Goal: Task Accomplishment & Management: Manage account settings

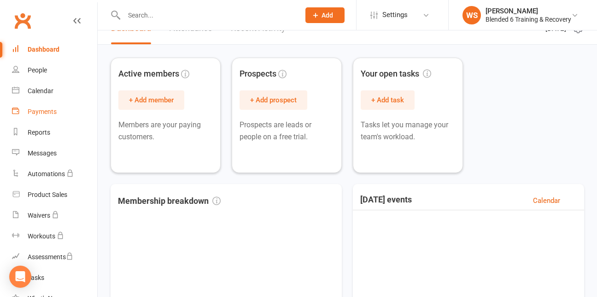
click at [40, 112] on div "Payments" at bounding box center [42, 111] width 29 height 7
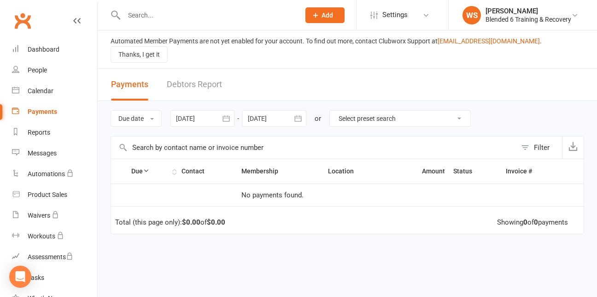
click at [147, 167] on icon at bounding box center [146, 170] width 6 height 6
click at [464, 111] on select "Select preset search All failures All skipped payments All pending payments All…" at bounding box center [400, 119] width 141 height 16
click at [42, 69] on div "People" at bounding box center [37, 69] width 19 height 7
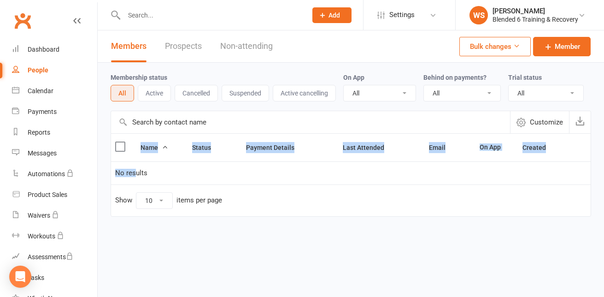
drag, startPoint x: 193, startPoint y: 232, endPoint x: 135, endPoint y: 178, distance: 79.3
click at [135, 178] on div "Name Status Payment Details Last Attended Email On App Created No results Show …" at bounding box center [351, 181] width 481 height 96
drag, startPoint x: 135, startPoint y: 178, endPoint x: 100, endPoint y: 171, distance: 35.9
click at [100, 171] on div "Membership status All Active Cancelled Suspended Active cancelling On App All Y…" at bounding box center [351, 146] width 507 height 167
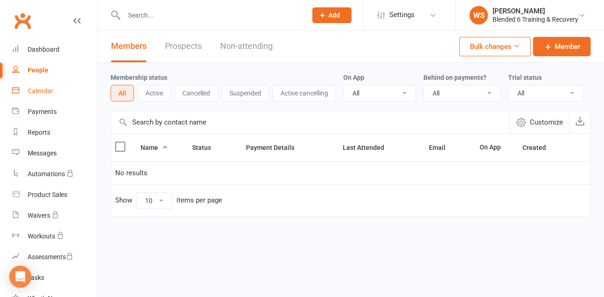
click at [37, 93] on div "Calendar" at bounding box center [41, 90] width 26 height 7
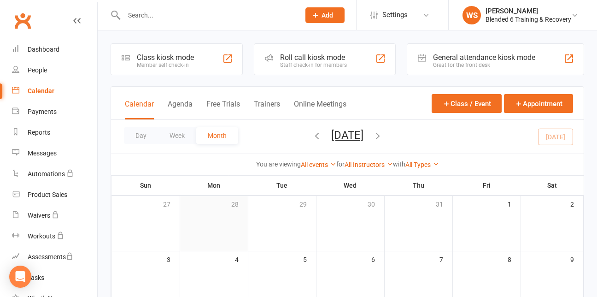
click at [225, 223] on td "28" at bounding box center [214, 223] width 68 height 55
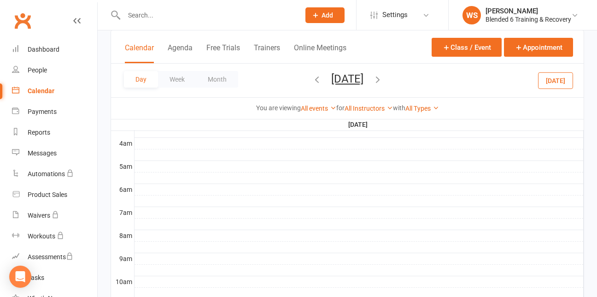
scroll to position [157, 0]
click at [139, 176] on div at bounding box center [359, 174] width 449 height 11
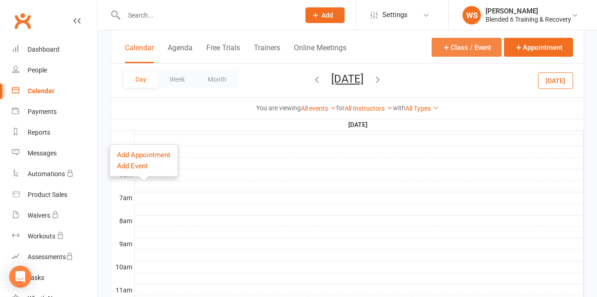
click at [450, 42] on button "Class / Event" at bounding box center [467, 47] width 70 height 19
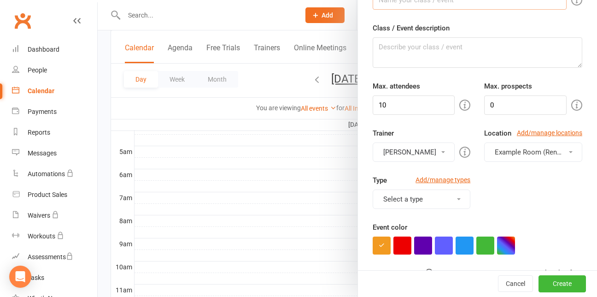
scroll to position [64, 0]
click at [457, 198] on span at bounding box center [459, 199] width 4 height 2
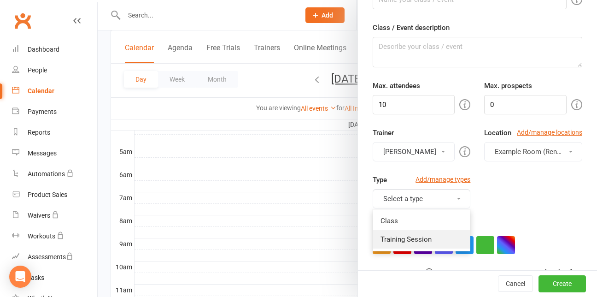
click at [422, 240] on link "Training Session" at bounding box center [421, 239] width 97 height 18
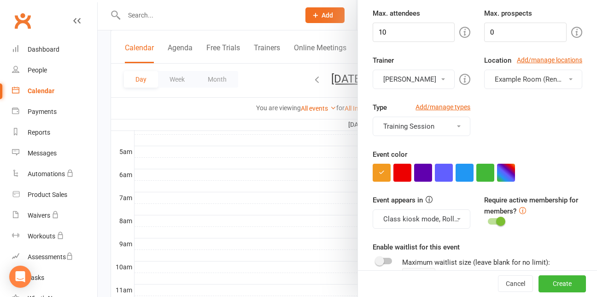
click at [527, 227] on div "Require active membership for members?" at bounding box center [534, 211] width 112 height 33
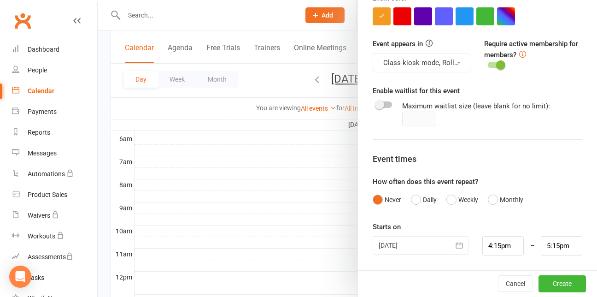
scroll to position [193, 0]
click at [453, 200] on button "Weekly" at bounding box center [463, 200] width 32 height 18
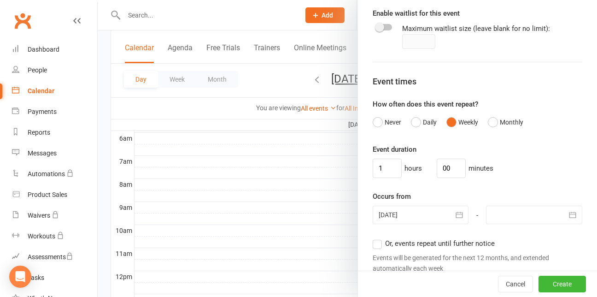
scroll to position [371, 0]
drag, startPoint x: 481, startPoint y: 229, endPoint x: 516, endPoint y: 248, distance: 39.8
click at [516, 248] on div "Or, events repeat until further notice Events will be generated for the next 12…" at bounding box center [478, 254] width 210 height 35
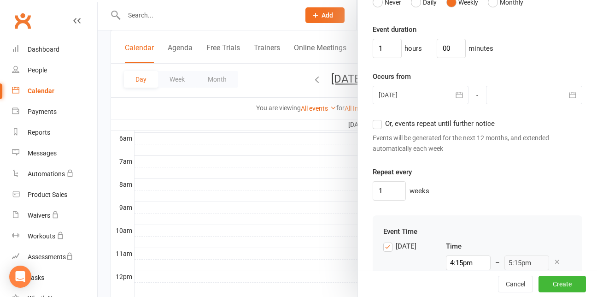
scroll to position [491, 0]
drag, startPoint x: 516, startPoint y: 248, endPoint x: 504, endPoint y: 254, distance: 13.2
click at [504, 254] on div "Sunday Time 4:15pm – 5:15pm + Add another event for this day Copy Sunday’s even…" at bounding box center [478, 268] width 189 height 56
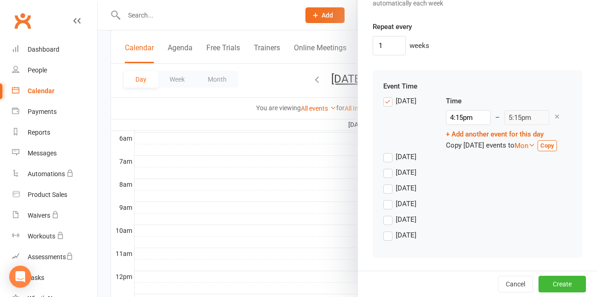
scroll to position [651, 0]
click at [385, 159] on label "Monday" at bounding box center [400, 156] width 33 height 11
click at [385, 151] on input "Monday" at bounding box center [387, 151] width 6 height 0
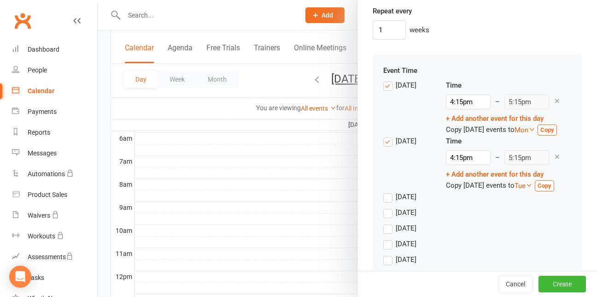
click at [384, 86] on label "Sunday" at bounding box center [400, 85] width 33 height 11
click at [384, 80] on input "Sunday" at bounding box center [387, 80] width 6 height 0
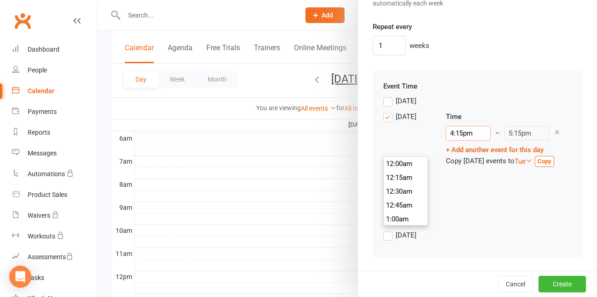
click at [446, 136] on input "4:15pm" at bounding box center [468, 133] width 45 height 15
type input "6:00am"
type input "7:00am"
click at [399, 178] on li "6:00am" at bounding box center [406, 185] width 44 height 14
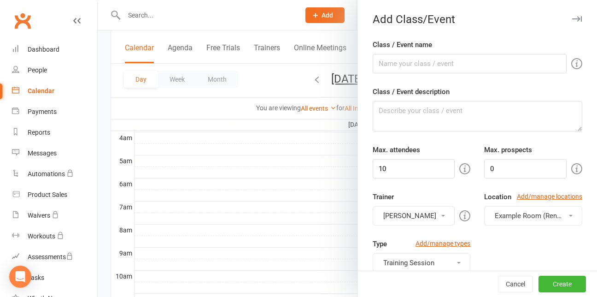
scroll to position [147, 0]
click at [419, 169] on input "10" at bounding box center [414, 168] width 83 height 19
type input "1"
click at [536, 197] on link "Add/manage locations" at bounding box center [549, 196] width 65 height 10
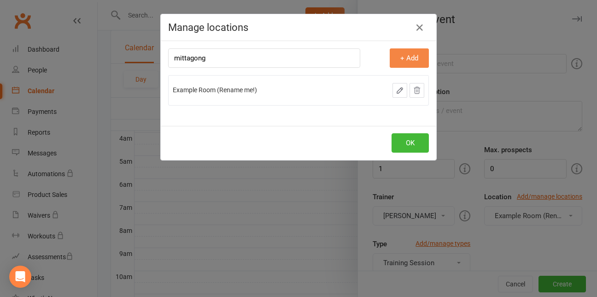
type input "mittagong"
click at [403, 59] on button "+ Add" at bounding box center [409, 57] width 39 height 19
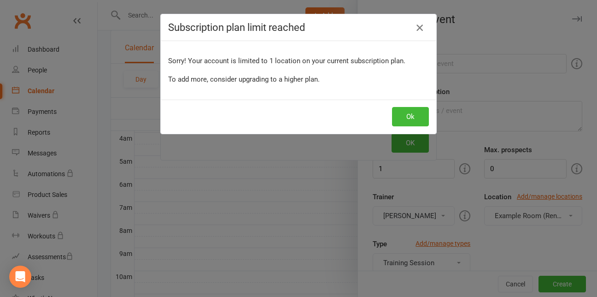
click at [418, 26] on icon "button" at bounding box center [419, 27] width 11 height 11
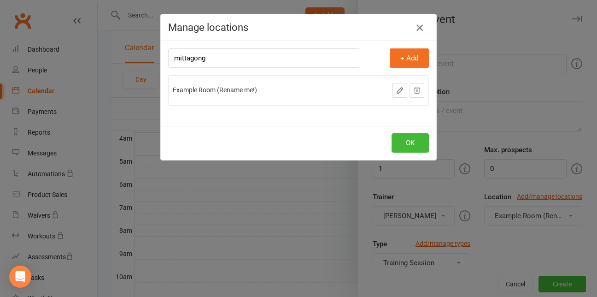
click at [418, 26] on icon "button" at bounding box center [419, 27] width 11 height 11
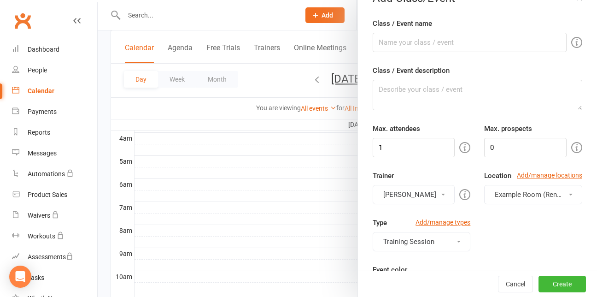
scroll to position [0, 0]
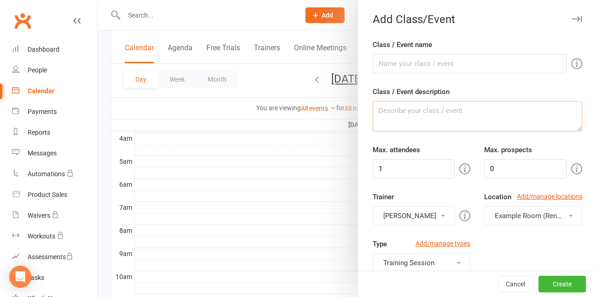
click at [496, 105] on textarea "Class / Event description" at bounding box center [478, 116] width 210 height 30
type textarea "one on one training"
click at [485, 62] on input "Class / Event name" at bounding box center [470, 63] width 194 height 19
click at [485, 62] on input "Jamie" at bounding box center [470, 63] width 194 height 19
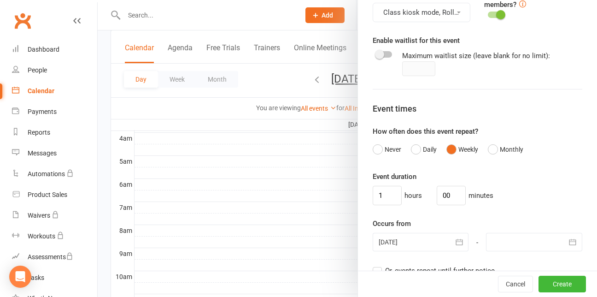
scroll to position [343, 0]
type input "Jamie"
drag, startPoint x: 485, startPoint y: 62, endPoint x: 442, endPoint y: 81, distance: 46.9
click at [442, 81] on form "Class / Event name Jamie Class / Event description one on one training Max. att…" at bounding box center [478, 130] width 210 height 869
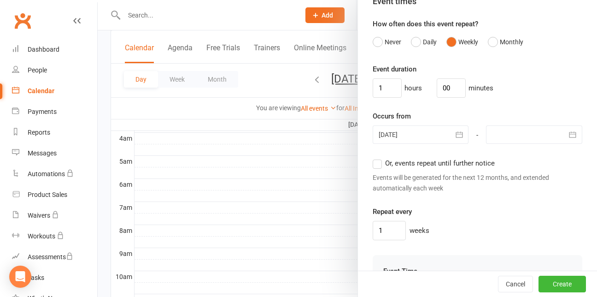
scroll to position [454, 0]
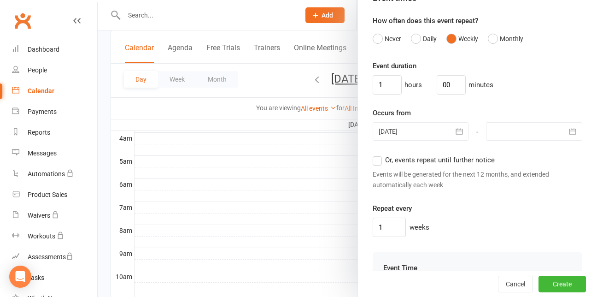
drag, startPoint x: 442, startPoint y: 81, endPoint x: 467, endPoint y: 52, distance: 37.9
click at [467, 52] on form "Class / Event name Jamie Class / Event description one on one training Max. att…" at bounding box center [478, 20] width 210 height 869
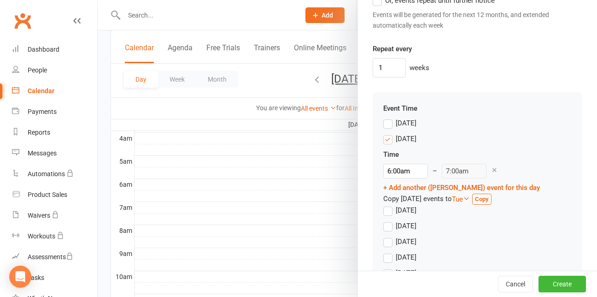
scroll to position [651, 0]
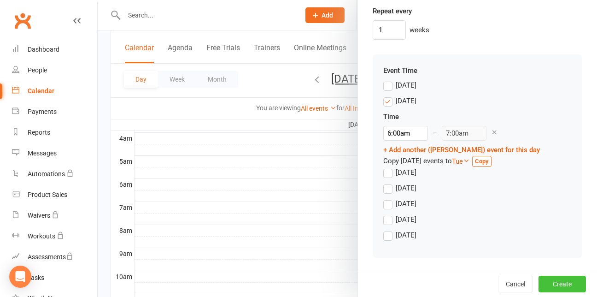
click at [558, 285] on button "Create" at bounding box center [562, 284] width 47 height 17
drag, startPoint x: 558, startPoint y: 285, endPoint x: 526, endPoint y: 100, distance: 188.1
click at [526, 100] on div "Monday Time 6:00am 12:00am 12:15am 12:30am 12:45am 1:00am 1:15am 1:30am 1:45am …" at bounding box center [478, 130] width 189 height 71
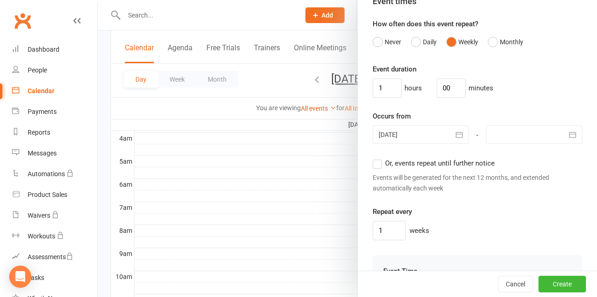
scroll to position [450, 0]
click at [568, 135] on icon "button" at bounding box center [572, 134] width 9 height 9
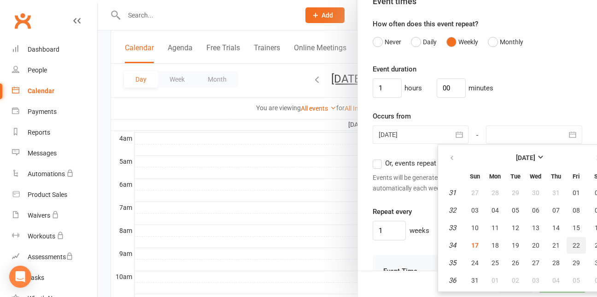
click at [573, 242] on span "22" at bounding box center [576, 245] width 7 height 7
type input "22 Aug 2025"
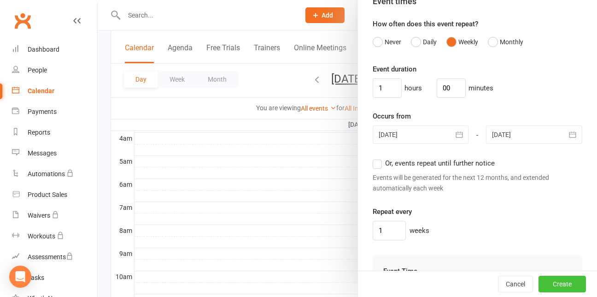
click at [563, 279] on button "Create" at bounding box center [562, 284] width 47 height 17
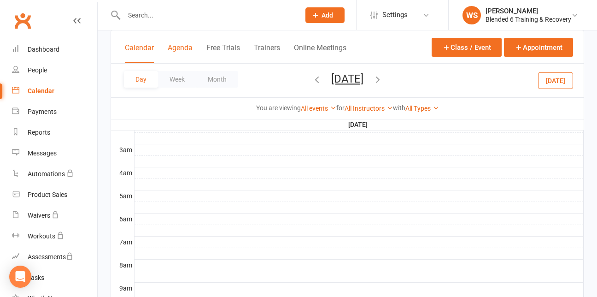
scroll to position [112, 0]
click at [44, 68] on div "People" at bounding box center [37, 69] width 19 height 7
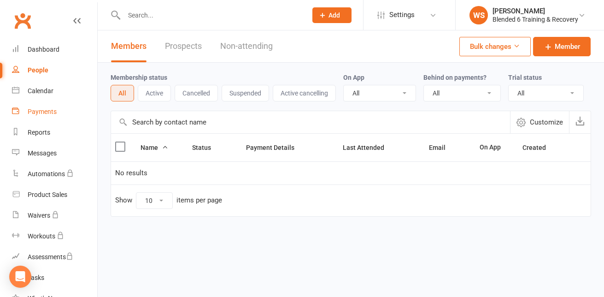
click at [42, 114] on div "Payments" at bounding box center [42, 111] width 29 height 7
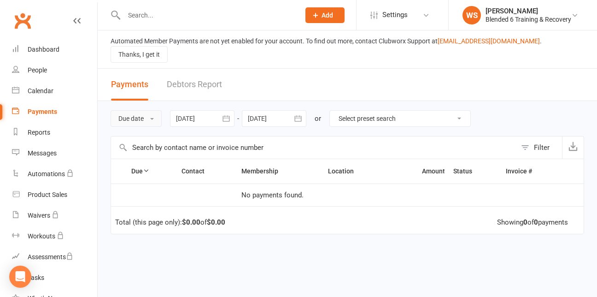
click at [153, 110] on button "Due date" at bounding box center [136, 118] width 51 height 17
click at [160, 188] on td at bounding box center [174, 194] width 126 height 23
click at [322, 12] on span "Add" at bounding box center [328, 15] width 12 height 7
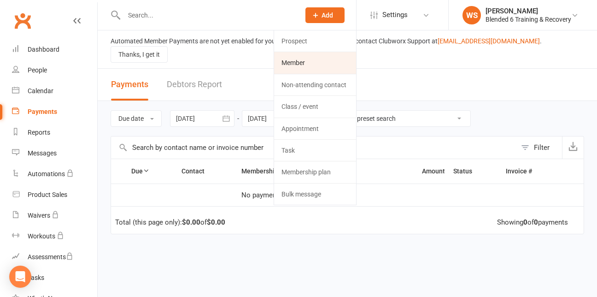
click at [308, 65] on link "Member" at bounding box center [315, 62] width 82 height 21
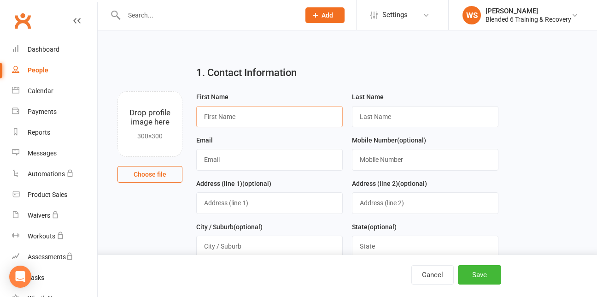
click at [291, 112] on input "text" at bounding box center [269, 116] width 147 height 21
type input "Liz"
type input "Romeijn"
type input "0459449455"
type input "Will"
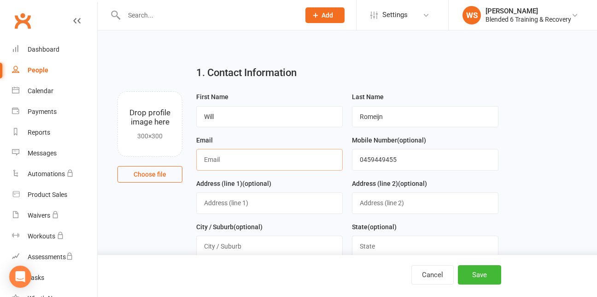
type input "swannpolishing@outlook.com"
type input "42 Green St, Renwick NSW 2575, Australia"
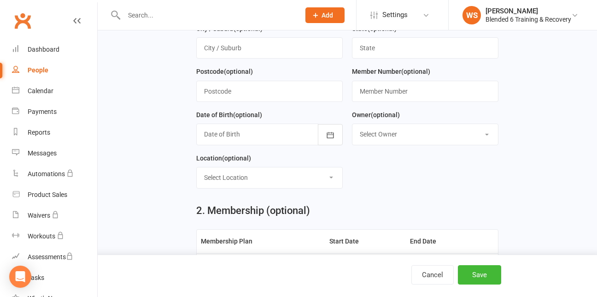
scroll to position [199, 0]
click at [486, 134] on select "Select Owner William Swann" at bounding box center [426, 134] width 146 height 20
select select "0"
click at [353, 126] on select "Select Owner William Swann" at bounding box center [426, 134] width 146 height 20
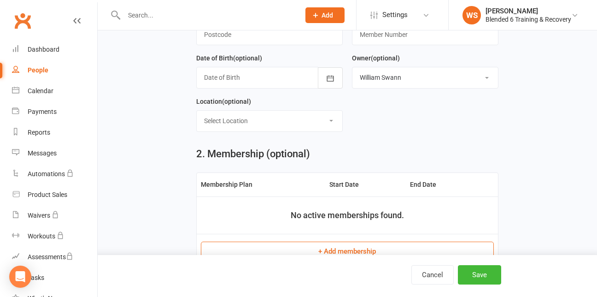
scroll to position [263, 0]
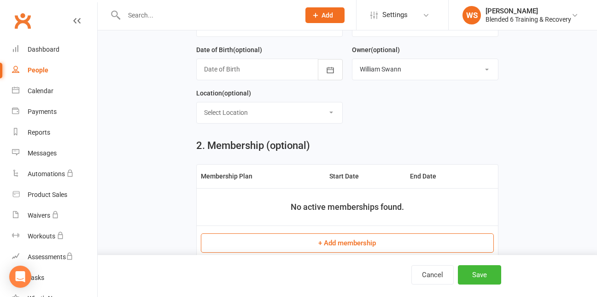
click at [331, 114] on select "Select Location Example Room (Rename me!)" at bounding box center [270, 112] width 146 height 20
click at [389, 137] on div "2. Membership (optional) Membership Plan Start Date End Date No active membersh…" at bounding box center [347, 202] width 316 height 142
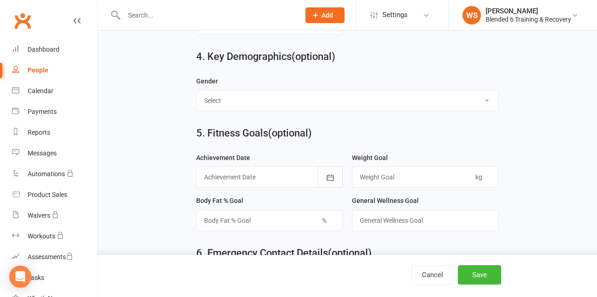
scroll to position [701, 0]
click at [487, 106] on select "Select Male Female" at bounding box center [347, 100] width 301 height 20
select select "Female"
click at [197, 95] on select "Select Male Female" at bounding box center [347, 100] width 301 height 20
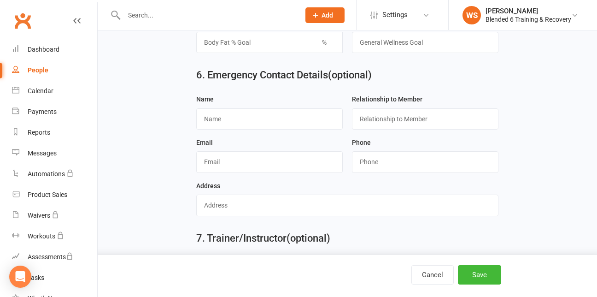
scroll to position [941, 0]
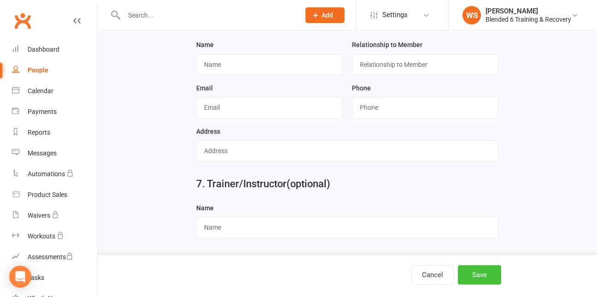
click at [487, 274] on button "Save" at bounding box center [479, 274] width 43 height 19
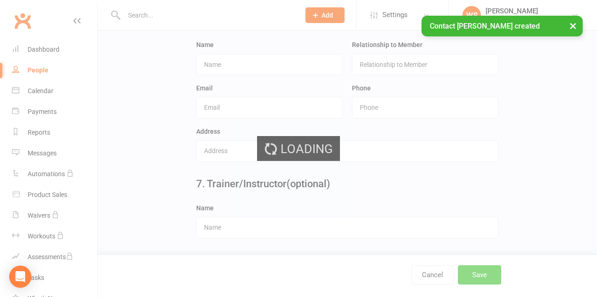
scroll to position [0, 0]
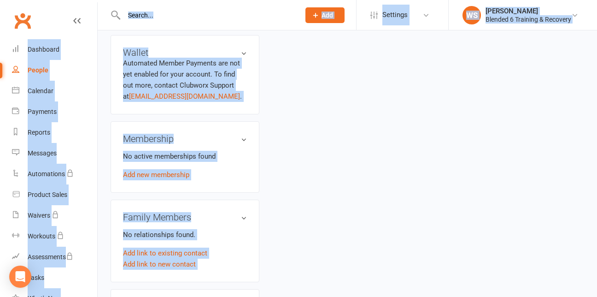
scroll to position [325, 0]
click at [51, 110] on div "Payments" at bounding box center [42, 111] width 29 height 7
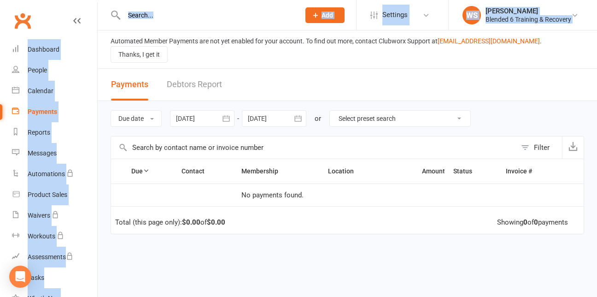
click at [465, 111] on select "Select preset search All failures All skipped payments All pending payments All…" at bounding box center [400, 119] width 141 height 16
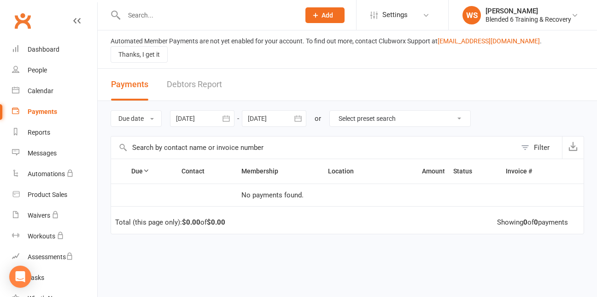
click at [515, 101] on div "Due date Due date Date paid Date failed 17 Jul 2025 July 2025 Sun Mon Tue Wed T…" at bounding box center [348, 118] width 474 height 35
click at [43, 68] on div "People" at bounding box center [37, 69] width 19 height 7
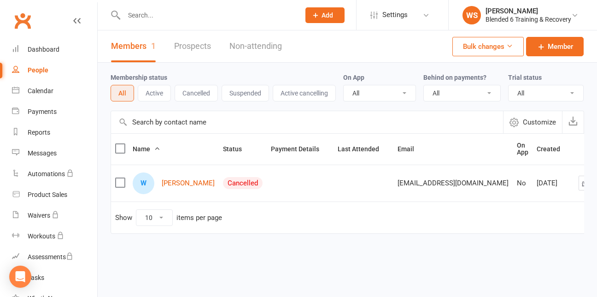
scroll to position [0, 0]
click at [189, 186] on link "Will Romeijn" at bounding box center [188, 183] width 53 height 8
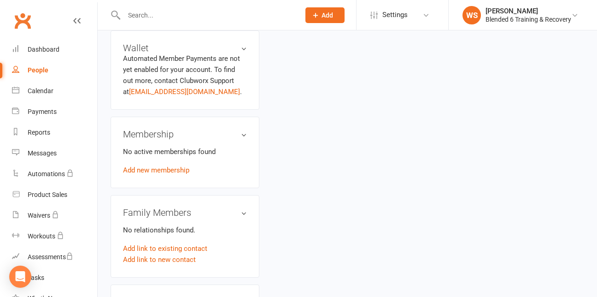
scroll to position [330, 0]
click at [170, 166] on link "Add new membership" at bounding box center [156, 170] width 66 height 8
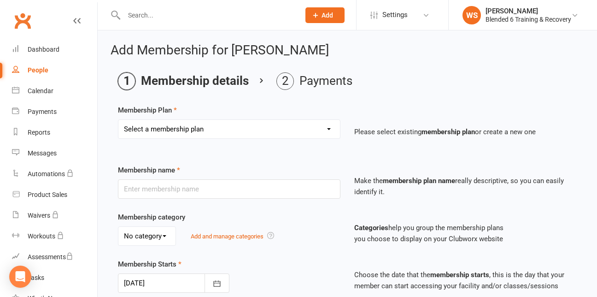
click at [240, 127] on select "Select a membership plan Create new Membership Plan" at bounding box center [229, 129] width 222 height 18
select select "0"
click at [118, 120] on select "Select a membership plan Create new Membership Plan" at bounding box center [229, 129] width 222 height 18
click at [258, 136] on select "Select a membership plan Create new Membership Plan" at bounding box center [229, 129] width 222 height 18
click at [118, 120] on select "Select a membership plan Create new Membership Plan" at bounding box center [229, 129] width 222 height 18
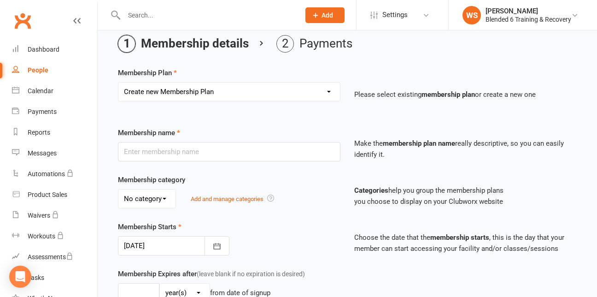
scroll to position [38, 0]
click at [179, 155] on input "text" at bounding box center [229, 151] width 223 height 19
type input "PT 1 session per week"
click at [159, 198] on select "No category General" at bounding box center [146, 198] width 57 height 18
select select "0"
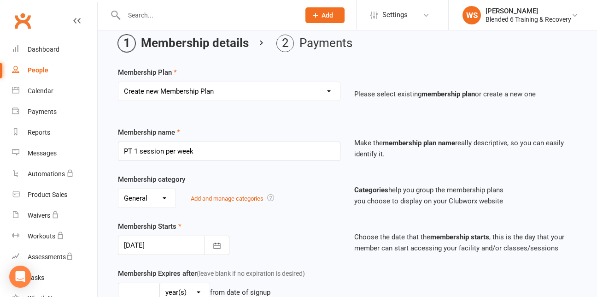
click at [118, 189] on select "No category General" at bounding box center [146, 198] width 57 height 18
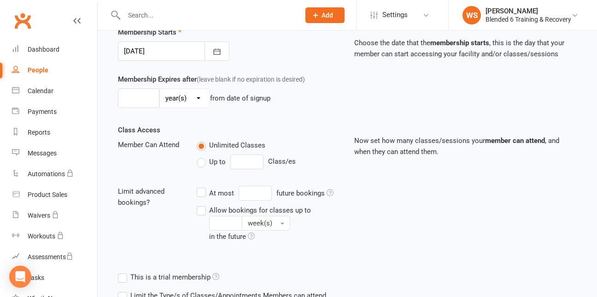
scroll to position [232, 0]
click at [206, 161] on label "Up to" at bounding box center [211, 161] width 29 height 11
click at [203, 156] on input "Up to" at bounding box center [200, 156] width 6 height 0
type input "0"
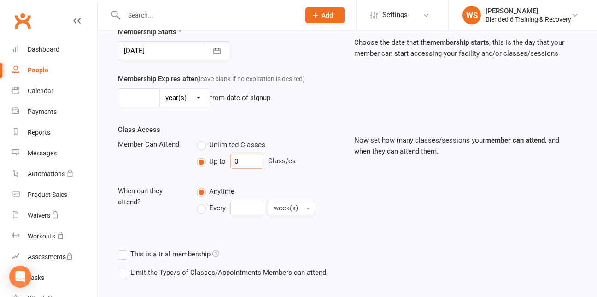
click at [237, 163] on input "0" at bounding box center [247, 161] width 33 height 15
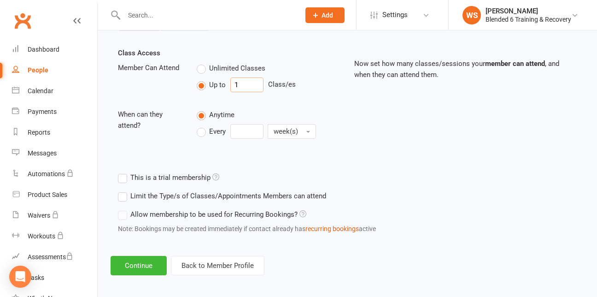
scroll to position [314, 0]
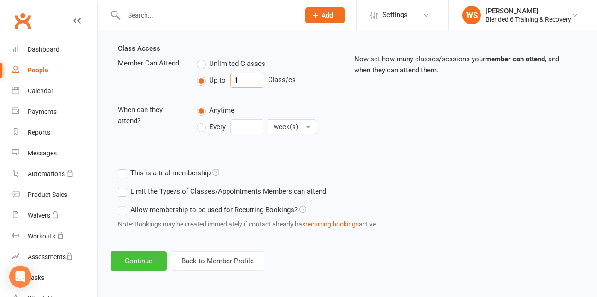
type input "1"
click at [144, 256] on button "Continue" at bounding box center [139, 260] width 56 height 19
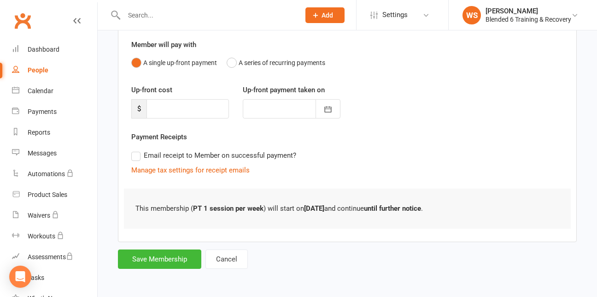
scroll to position [0, 0]
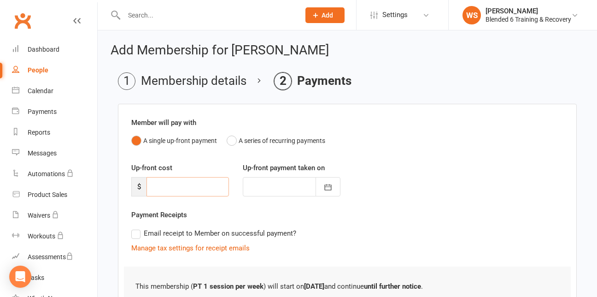
click at [173, 191] on input "number" at bounding box center [188, 186] width 83 height 19
type input "6"
type input "17 Aug 2025"
type input "60"
click at [345, 218] on div "Payment Receipts Email receipt to Member on successful payment? Manage tax sett…" at bounding box center [347, 231] width 432 height 44
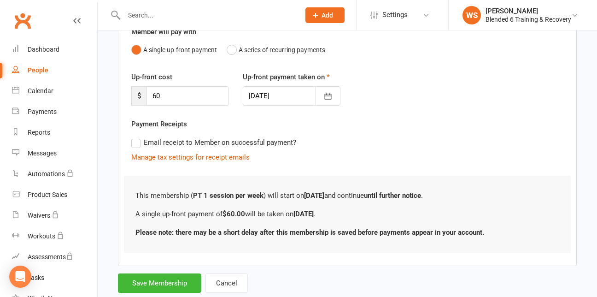
scroll to position [91, 0]
click at [132, 145] on label "Email receipt to Member on successful payment?" at bounding box center [213, 141] width 165 height 11
click at [132, 136] on input "Email receipt to Member on successful payment?" at bounding box center [134, 136] width 6 height 0
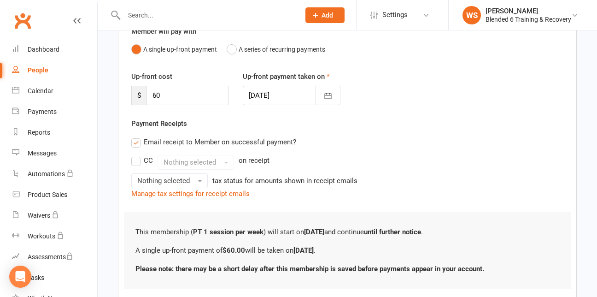
click at [131, 142] on div "Email receipt to Member on successful payment?" at bounding box center [344, 142] width 440 height 18
click at [137, 144] on label "Email receipt to Member on successful payment?" at bounding box center [213, 141] width 165 height 11
click at [137, 136] on input "Email receipt to Member on successful payment?" at bounding box center [134, 136] width 6 height 0
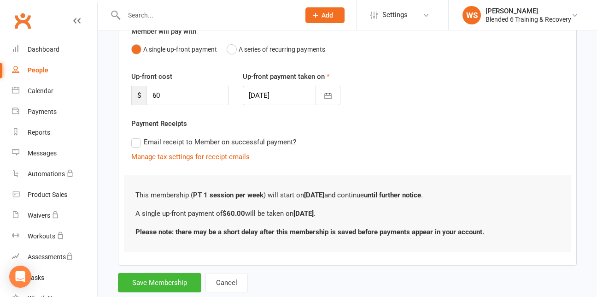
scroll to position [115, 0]
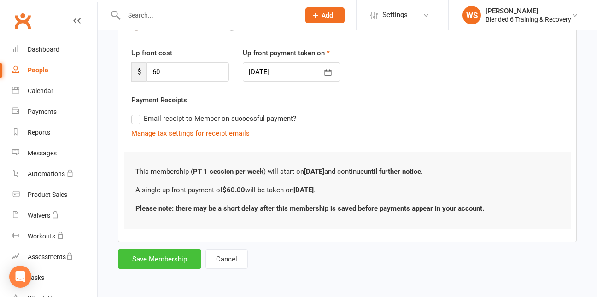
click at [177, 265] on button "Save Membership" at bounding box center [159, 258] width 83 height 19
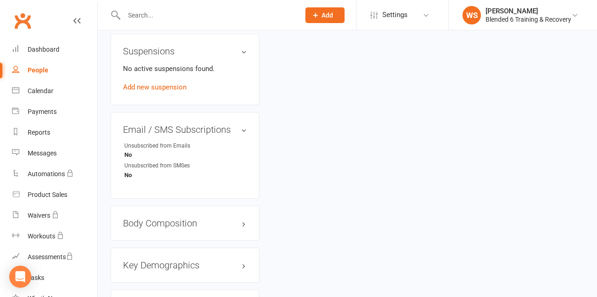
scroll to position [601, 0]
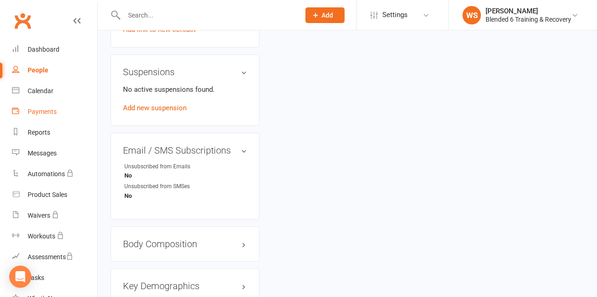
click at [48, 119] on link "Payments" at bounding box center [54, 111] width 85 height 21
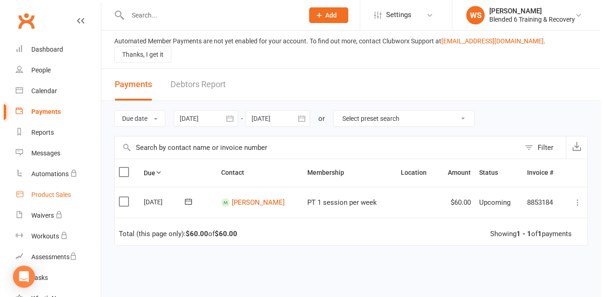
scroll to position [47, 0]
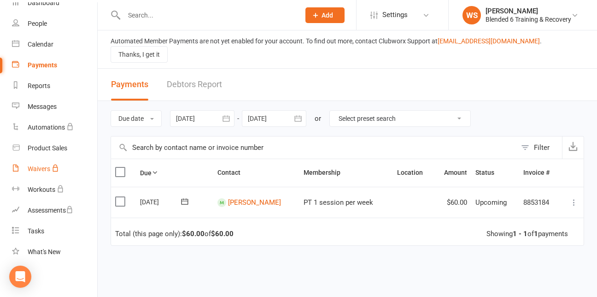
click at [41, 169] on div "Waivers" at bounding box center [39, 168] width 23 height 7
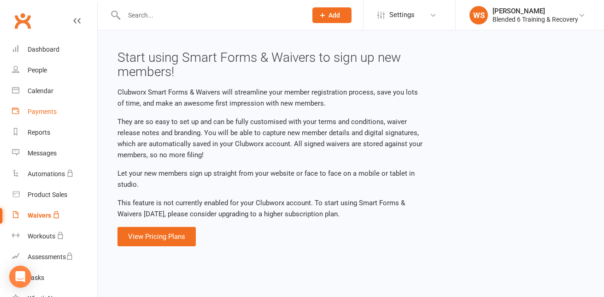
click at [37, 110] on div "Payments" at bounding box center [42, 111] width 29 height 7
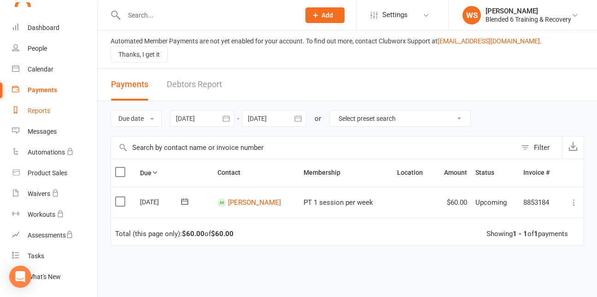
scroll to position [24, 0]
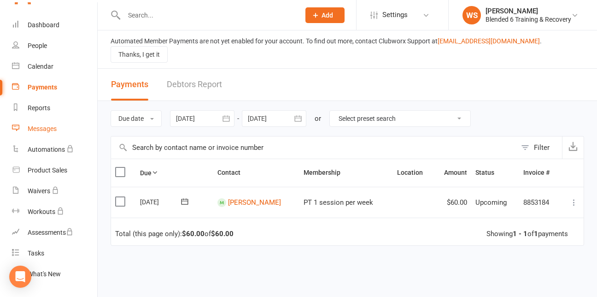
click at [33, 124] on link "Messages" at bounding box center [54, 128] width 85 height 21
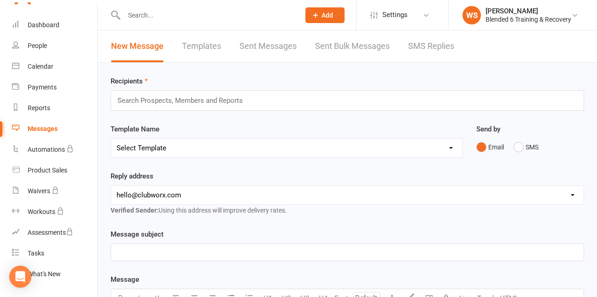
click at [245, 152] on select "Select Template [SMS] [Default template - review before using] Appointment remi…" at bounding box center [286, 148] width 351 height 18
select select "1"
click at [111, 139] on select "Select Template [SMS] [Default template - review before using] Appointment remi…" at bounding box center [286, 148] width 351 height 18
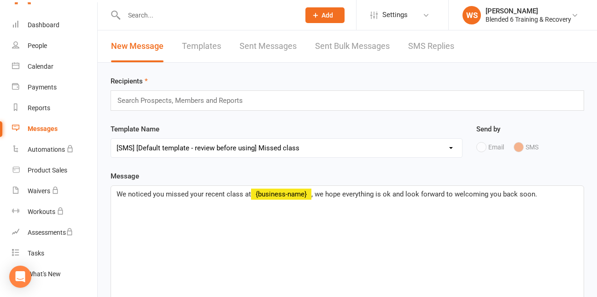
click at [196, 48] on link "Templates" at bounding box center [201, 46] width 39 height 32
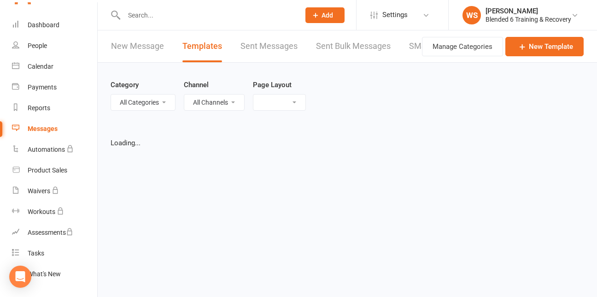
select select "grid"
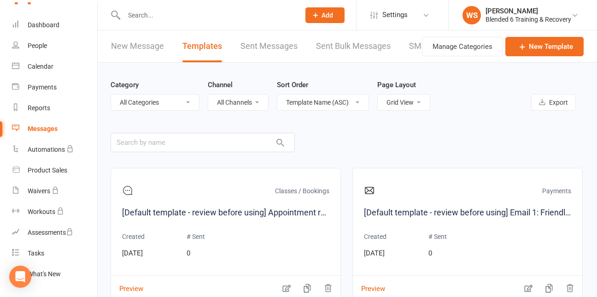
click at [139, 46] on link "New Message" at bounding box center [137, 46] width 53 height 32
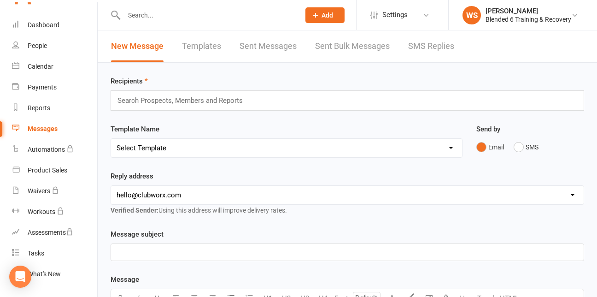
click at [206, 149] on select "Select Template [SMS] [Default template - review before using] Appointment remi…" at bounding box center [286, 148] width 351 height 18
click at [500, 166] on div "Send by Email SMS" at bounding box center [531, 146] width 122 height 45
click at [29, 87] on div "Payments" at bounding box center [42, 86] width 29 height 7
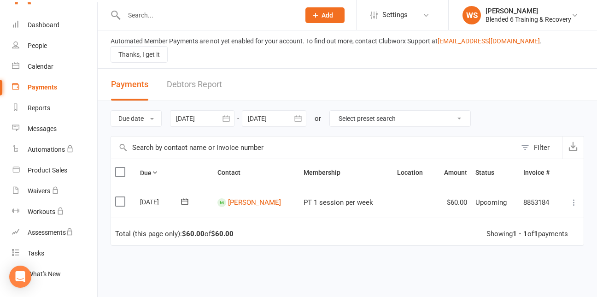
click at [325, 198] on span "PT 1 session per week" at bounding box center [339, 202] width 70 height 8
click at [257, 198] on link "Will Romeijn" at bounding box center [254, 202] width 53 height 8
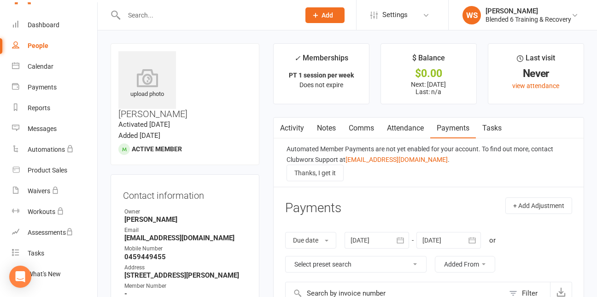
click at [287, 131] on link "Activity" at bounding box center [292, 128] width 37 height 21
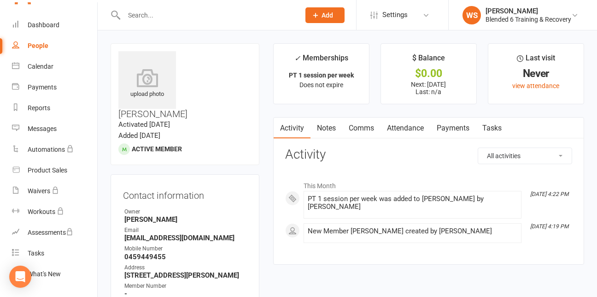
click at [325, 129] on link "Notes" at bounding box center [327, 128] width 32 height 21
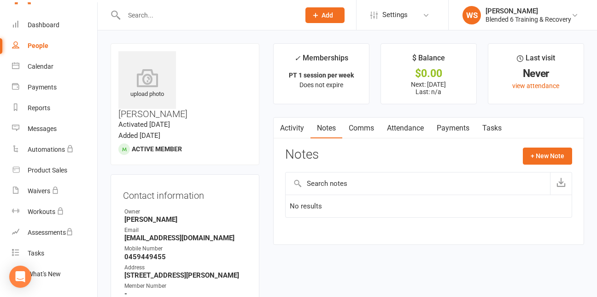
click at [365, 130] on link "Comms" at bounding box center [362, 128] width 38 height 21
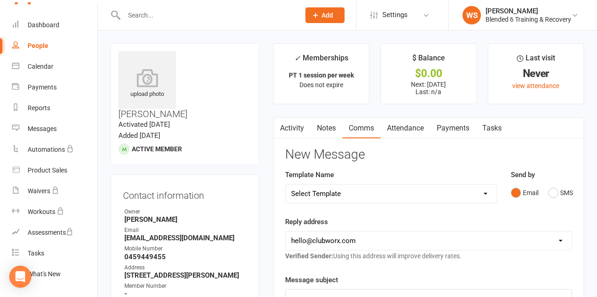
click at [416, 132] on link "Attendance" at bounding box center [406, 128] width 50 height 21
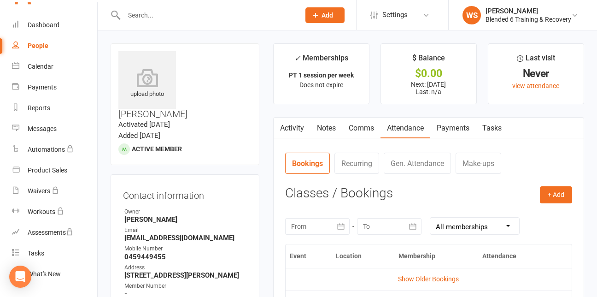
click at [452, 130] on link "Payments" at bounding box center [454, 128] width 46 height 21
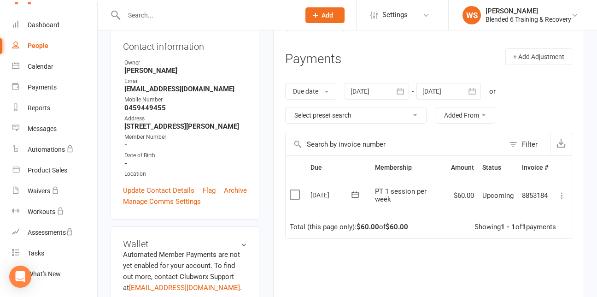
scroll to position [149, 0]
click at [535, 57] on button "+ Add Adjustment" at bounding box center [539, 56] width 67 height 17
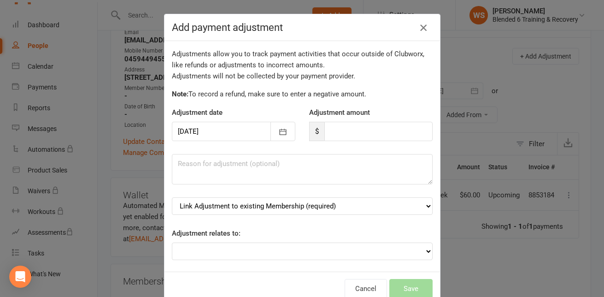
click at [421, 27] on icon "button" at bounding box center [423, 27] width 11 height 11
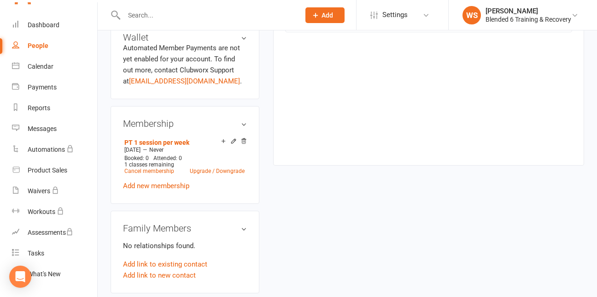
scroll to position [357, 0]
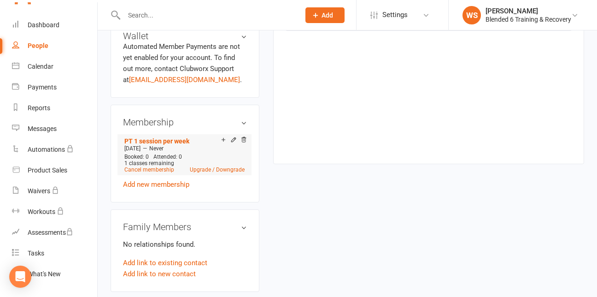
click at [165, 160] on span "1 classes remaining" at bounding box center [149, 163] width 50 height 6
click at [157, 145] on div "Aug 17 2025 — Never" at bounding box center [184, 148] width 125 height 7
click at [166, 154] on span "Attended: 0" at bounding box center [168, 157] width 29 height 6
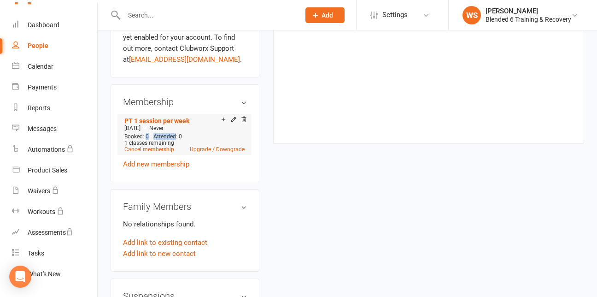
scroll to position [387, 0]
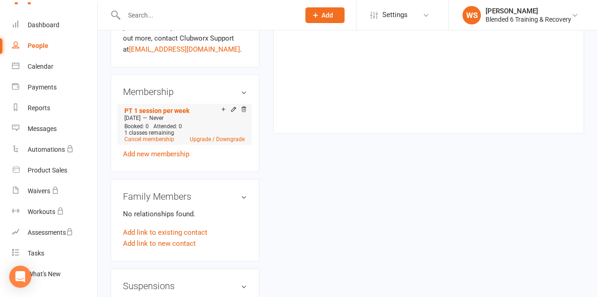
click at [232, 107] on icon at bounding box center [233, 109] width 4 height 4
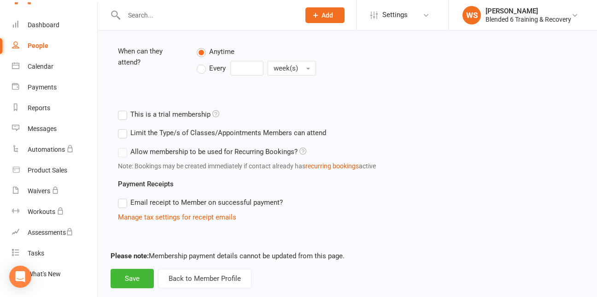
scroll to position [277, 0]
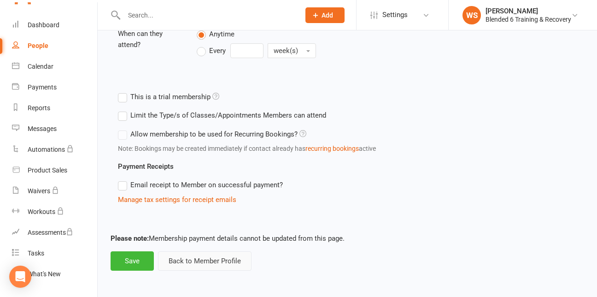
click at [201, 262] on button "Back to Member Profile" at bounding box center [205, 260] width 94 height 19
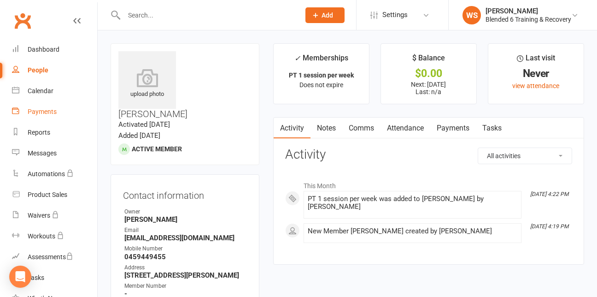
click at [53, 112] on div "Payments" at bounding box center [42, 111] width 29 height 7
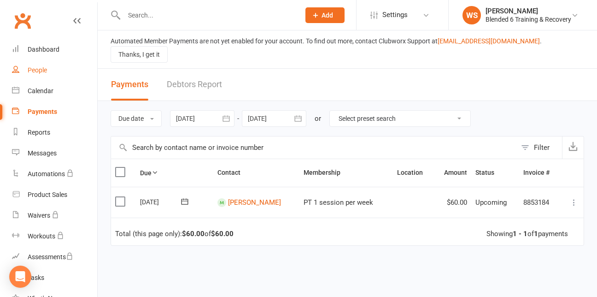
click at [43, 72] on div "People" at bounding box center [37, 69] width 19 height 7
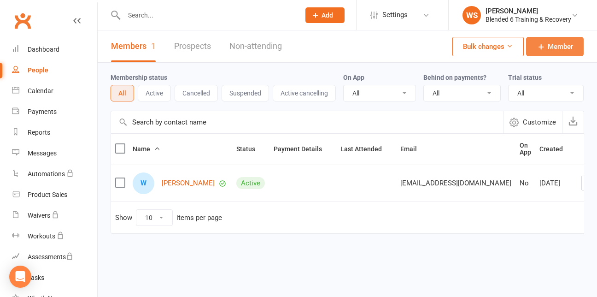
click at [548, 50] on span "Member" at bounding box center [560, 46] width 25 height 11
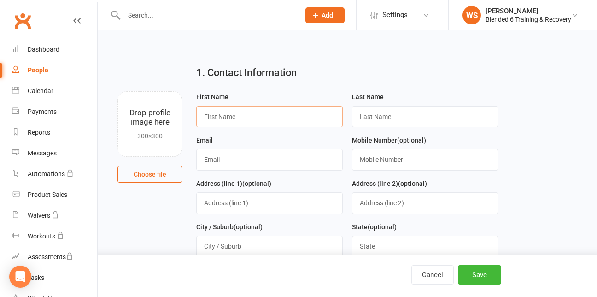
click at [281, 120] on input "text" at bounding box center [269, 116] width 147 height 21
type input "Liz"
type input "Romeijn"
type input "0459449455"
type input "Will"
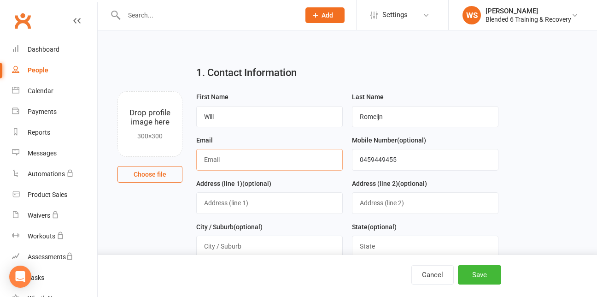
type input "swannpolishing@outlook.com"
type input "42 Green St, Renwick NSW 2575, Australia"
drag, startPoint x: 225, startPoint y: 120, endPoint x: 182, endPoint y: 124, distance: 44.0
click at [182, 91] on div "Drop profile image here 300×300 Choose file First Name Will Last Name Romeijn E…" at bounding box center [348, 91] width 474 height 0
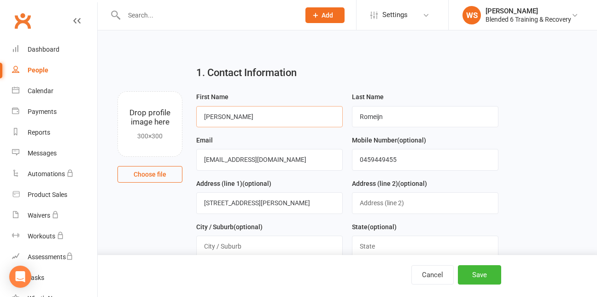
type input "Liz"
click at [502, 106] on div "Last Name Romeijn" at bounding box center [426, 112] width 156 height 43
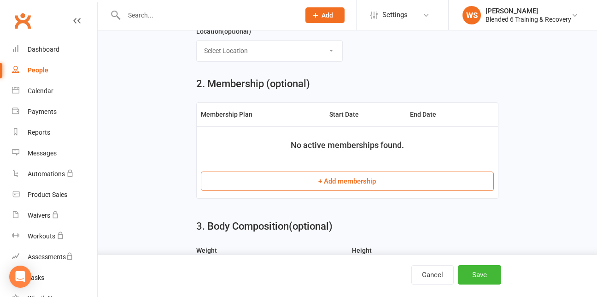
scroll to position [327, 0]
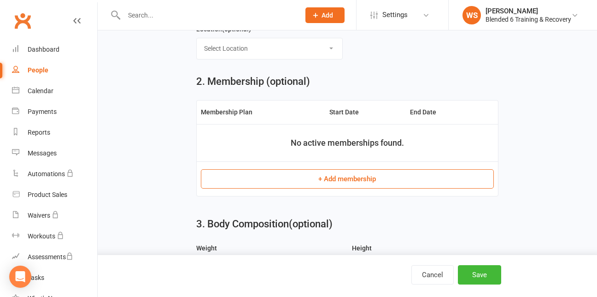
click at [344, 185] on button "+ Add membership" at bounding box center [347, 178] width 293 height 19
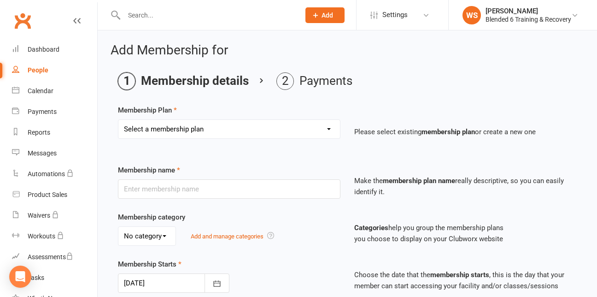
click at [199, 130] on select "Select a membership plan Create new Membership Plan PT 1 session per week" at bounding box center [229, 129] width 222 height 18
select select "1"
click at [118, 120] on select "Select a membership plan Create new Membership Plan PT 1 session per week" at bounding box center [229, 129] width 222 height 18
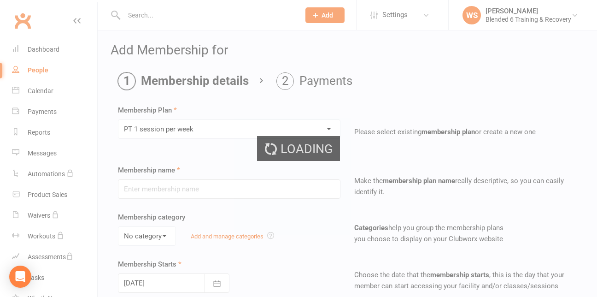
type input "PT 1 session per week"
select select "0"
type input "1"
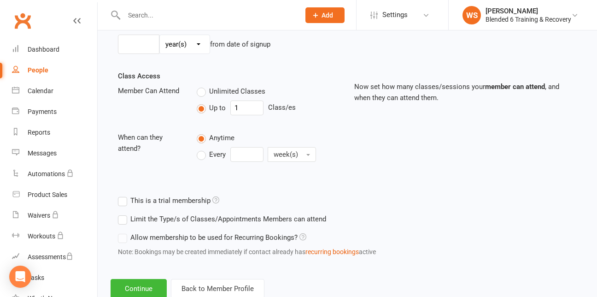
scroll to position [314, 0]
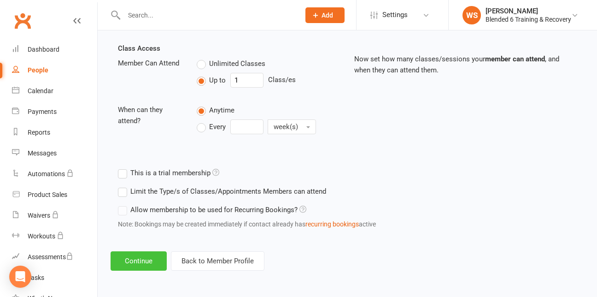
click at [150, 260] on button "Continue" at bounding box center [139, 260] width 56 height 19
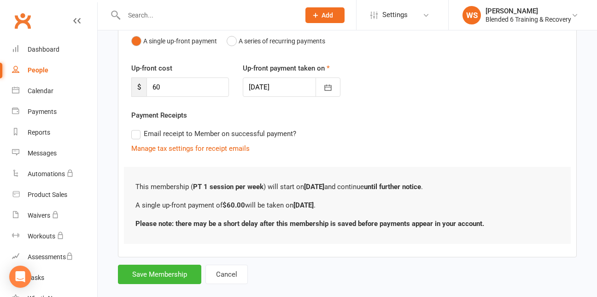
scroll to position [115, 0]
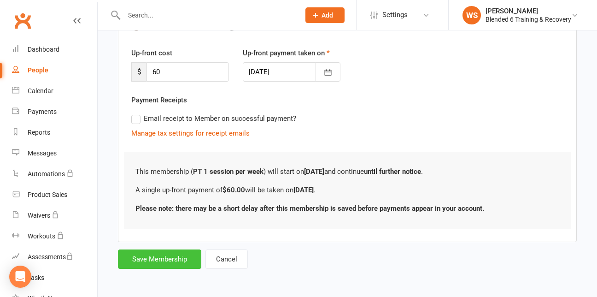
click at [164, 260] on button "Save Membership" at bounding box center [159, 258] width 83 height 19
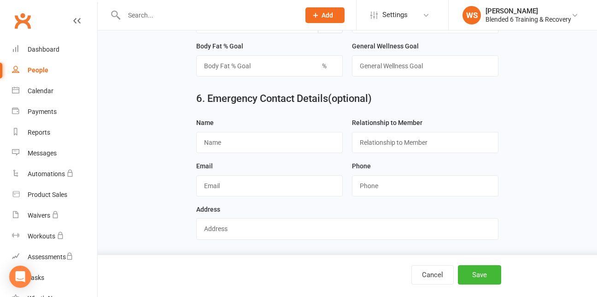
scroll to position [850, 0]
click at [479, 271] on button "Save" at bounding box center [479, 274] width 43 height 19
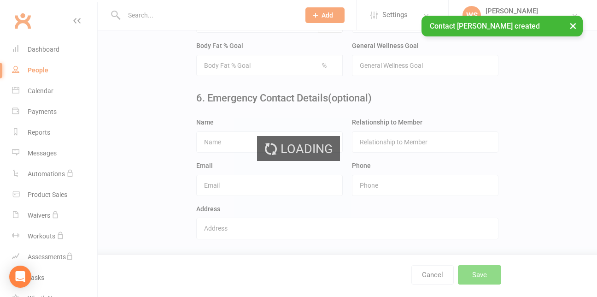
scroll to position [0, 0]
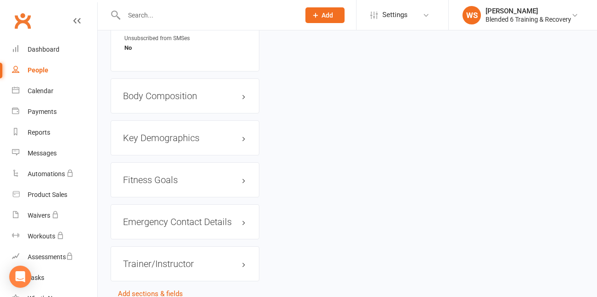
scroll to position [771, 0]
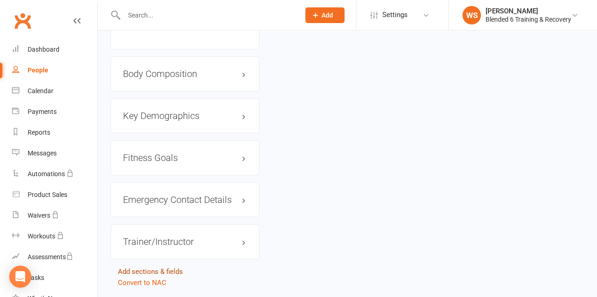
click at [144, 267] on link "Add sections & fields" at bounding box center [150, 271] width 65 height 8
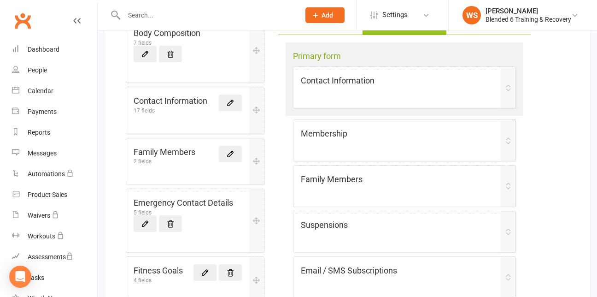
scroll to position [138, 0]
click at [508, 144] on icon at bounding box center [508, 140] width 7 height 7
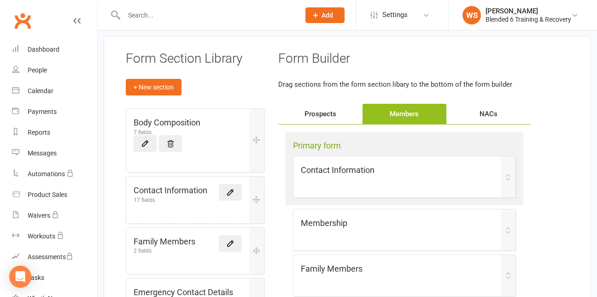
scroll to position [0, 0]
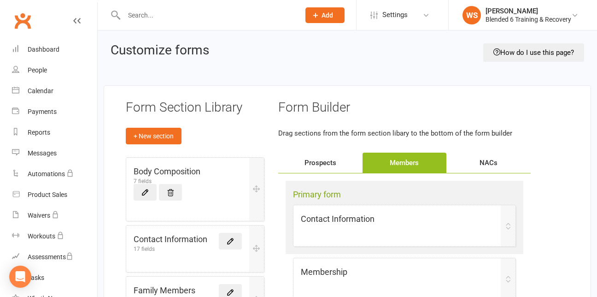
click at [66, 20] on div "Clubworx" at bounding box center [48, 26] width 97 height 34
click at [73, 20] on icon at bounding box center [76, 20] width 7 height 7
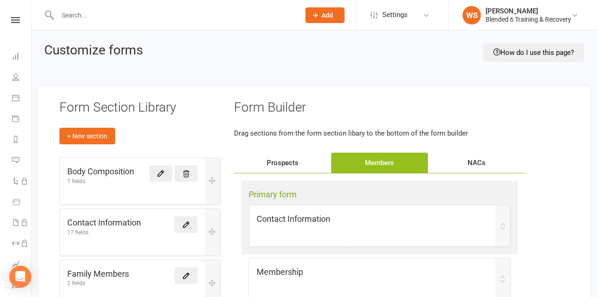
click at [478, 161] on div "NACs" at bounding box center [476, 163] width 97 height 20
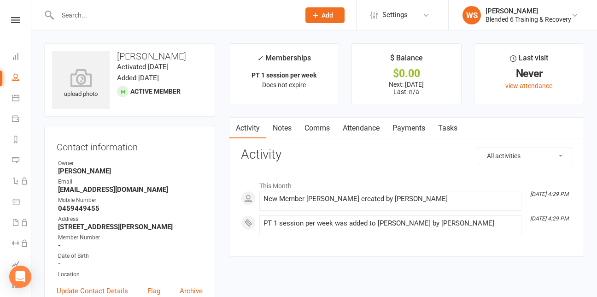
click at [407, 130] on link "Payments" at bounding box center [409, 128] width 46 height 21
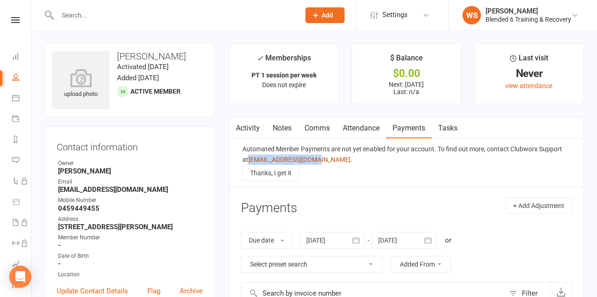
drag, startPoint x: 311, startPoint y: 161, endPoint x: 243, endPoint y: 159, distance: 67.3
click at [243, 159] on div "Automated Member Payments are not yet enabled for your account. To find out mor…" at bounding box center [406, 154] width 329 height 21
click at [248, 159] on link "[EMAIL_ADDRESS][DOMAIN_NAME]" at bounding box center [299, 159] width 102 height 7
click at [17, 18] on link at bounding box center [15, 20] width 31 height 6
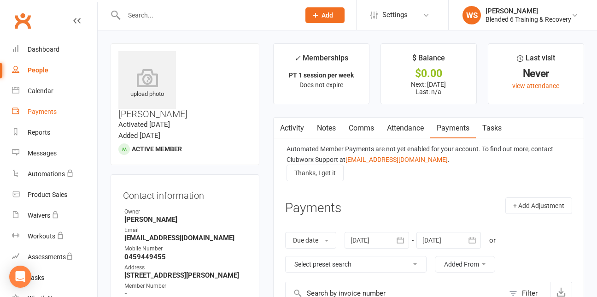
click at [37, 112] on div "Payments" at bounding box center [42, 111] width 29 height 7
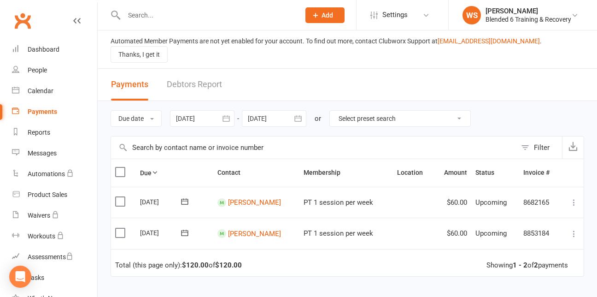
click at [322, 12] on span "Add" at bounding box center [328, 15] width 12 height 7
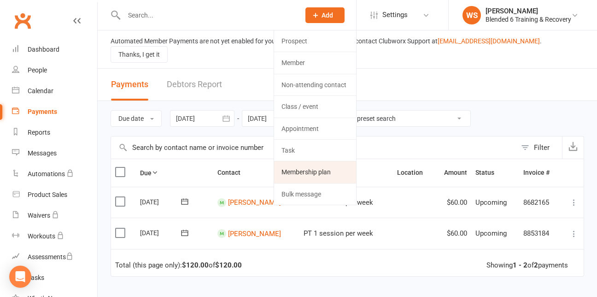
click at [302, 172] on link "Membership plan" at bounding box center [315, 171] width 82 height 21
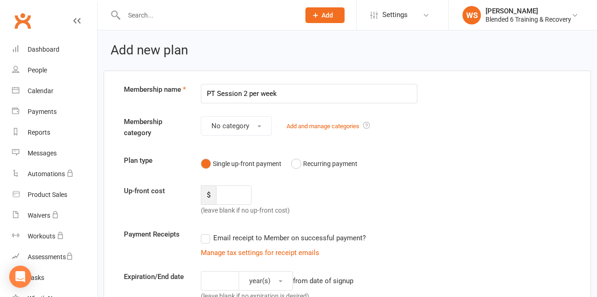
click at [300, 93] on input "PT Session 2 per week" at bounding box center [309, 93] width 217 height 19
type input "PT Session 2 per week"
click at [260, 131] on button "No category" at bounding box center [236, 125] width 71 height 19
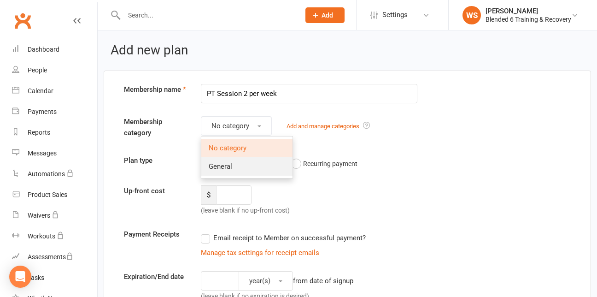
click at [246, 174] on link "General" at bounding box center [246, 166] width 91 height 18
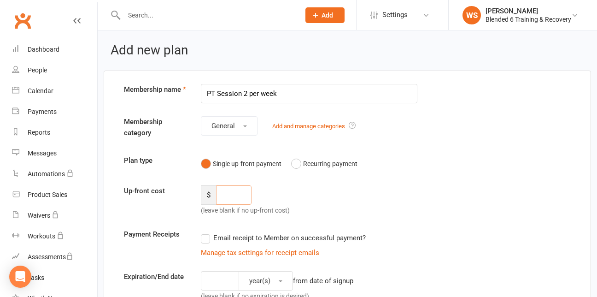
click at [237, 196] on input "number" at bounding box center [233, 194] width 35 height 19
click at [230, 193] on input "1" at bounding box center [233, 194] width 35 height 19
type input "120"
click at [354, 193] on div "Up-front cost $ 120 (leave blank if no up-front cost)" at bounding box center [347, 200] width 461 height 30
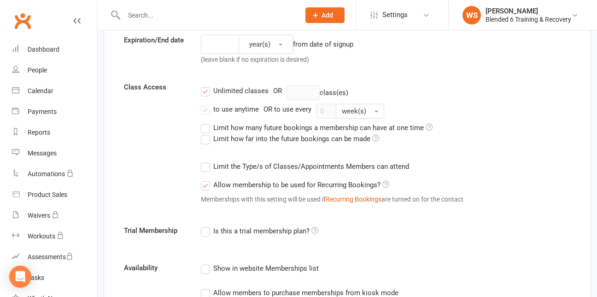
scroll to position [238, 0]
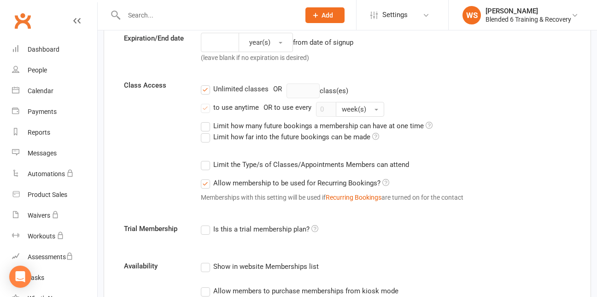
click at [206, 88] on label "Unlimited classes" at bounding box center [235, 88] width 68 height 11
click at [206, 83] on input "Unlimited classes" at bounding box center [204, 83] width 6 height 0
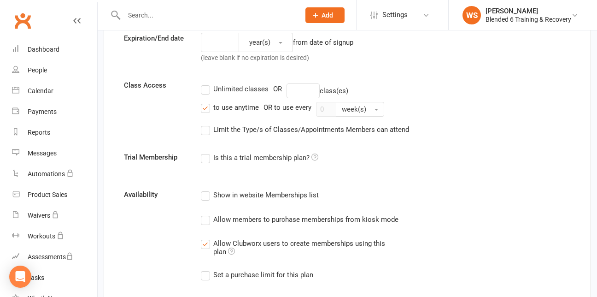
click at [207, 112] on label "to use anytime" at bounding box center [230, 107] width 58 height 11
click at [207, 102] on input "to use anytime" at bounding box center [204, 102] width 6 height 0
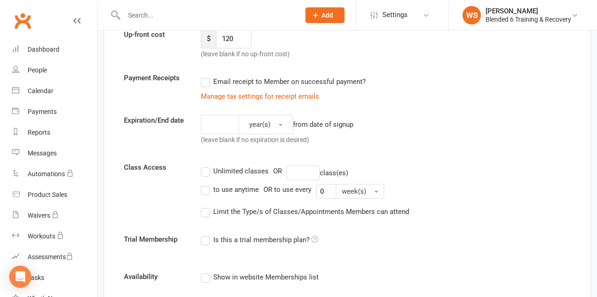
scroll to position [151, 0]
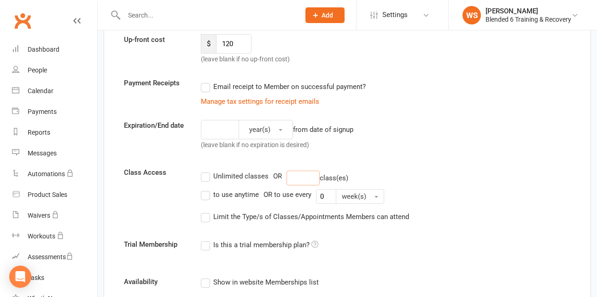
click at [302, 178] on input "number" at bounding box center [303, 178] width 33 height 15
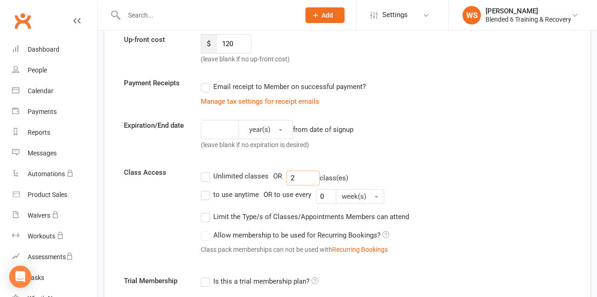
type input "2"
click at [208, 238] on label "Allow membership to be used for Recurring Bookings?" at bounding box center [295, 235] width 189 height 11
click at [202, 238] on label "Allow membership to be used for Recurring Bookings?" at bounding box center [295, 235] width 189 height 11
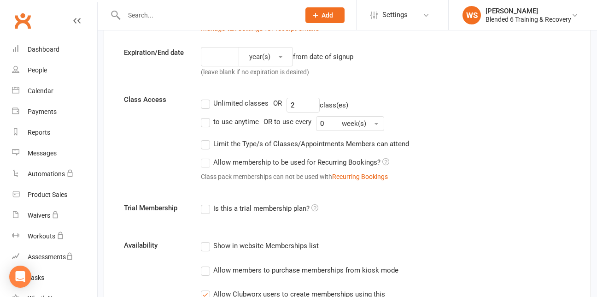
scroll to position [225, 0]
click at [206, 125] on label "to use anytime" at bounding box center [230, 121] width 58 height 11
click at [206, 116] on input "to use anytime" at bounding box center [204, 116] width 6 height 0
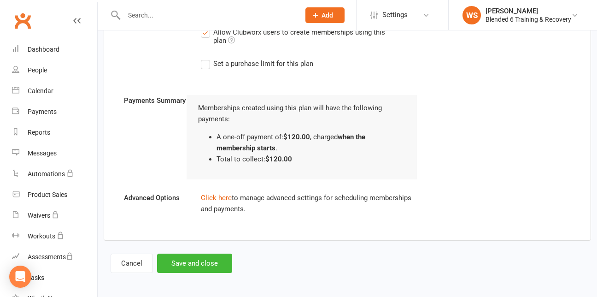
scroll to position [486, 0]
click at [207, 262] on button "Save and close" at bounding box center [194, 262] width 75 height 19
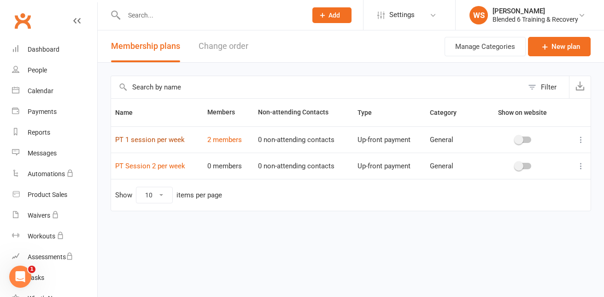
click at [164, 136] on link "PT 1 session per week" at bounding box center [150, 140] width 70 height 8
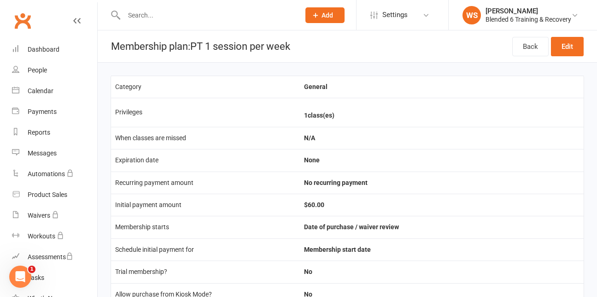
click at [323, 15] on span "Add" at bounding box center [328, 15] width 12 height 7
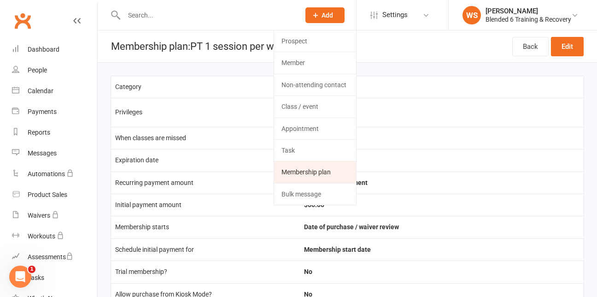
click at [305, 171] on link "Membership plan" at bounding box center [315, 171] width 82 height 21
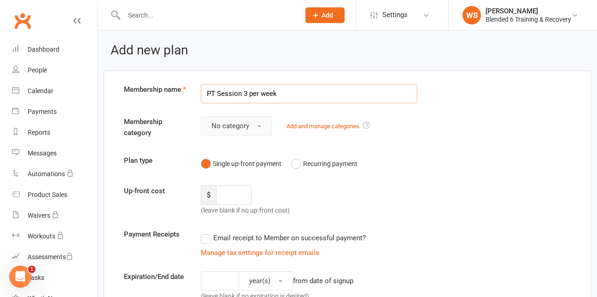
type input "PT Session 3 per week"
click at [248, 127] on span "No category" at bounding box center [231, 126] width 38 height 8
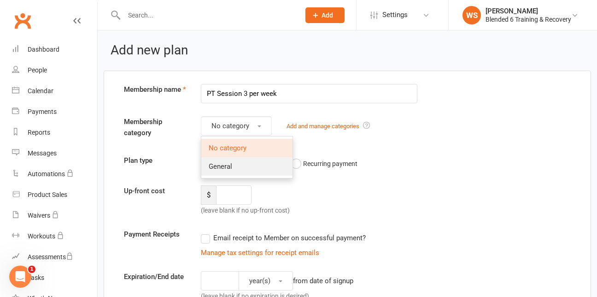
click at [238, 164] on link "General" at bounding box center [246, 166] width 91 height 18
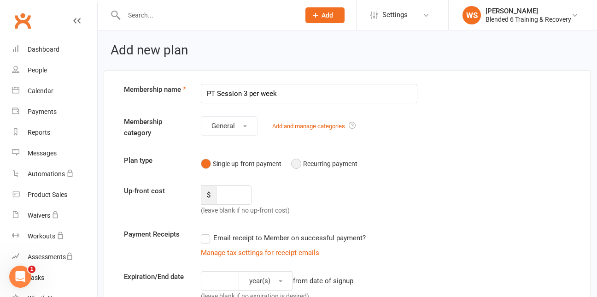
click at [298, 166] on button "Recurring payment" at bounding box center [324, 164] width 66 height 18
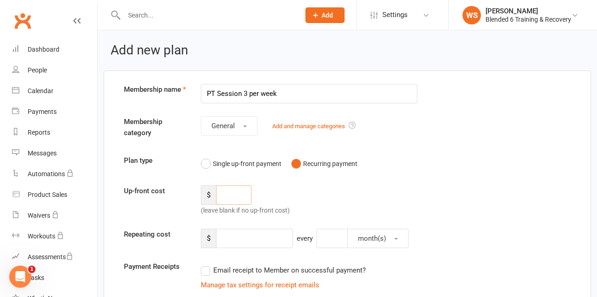
click at [224, 201] on input "number" at bounding box center [233, 194] width 35 height 19
type input "180"
click at [239, 242] on input "number" at bounding box center [254, 238] width 77 height 19
type input "180"
click at [337, 240] on input "number" at bounding box center [332, 238] width 31 height 19
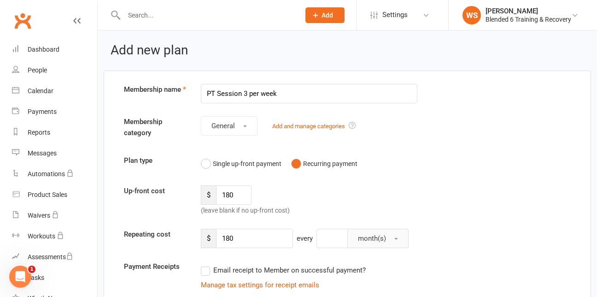
click at [389, 240] on button "month(s)" at bounding box center [378, 238] width 61 height 19
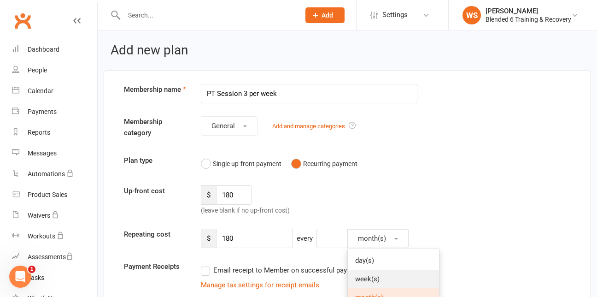
click at [379, 273] on link "week(s)" at bounding box center [393, 279] width 91 height 18
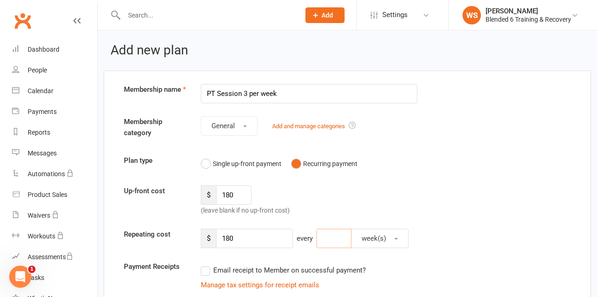
click at [335, 242] on input "number" at bounding box center [334, 238] width 35 height 19
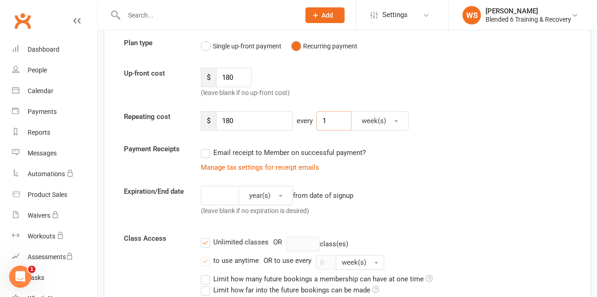
scroll to position [118, 0]
type input "1"
click at [208, 153] on label "Email receipt to Member on successful payment?" at bounding box center [283, 152] width 165 height 11
click at [207, 147] on input "Email receipt to Member on successful payment?" at bounding box center [204, 147] width 6 height 0
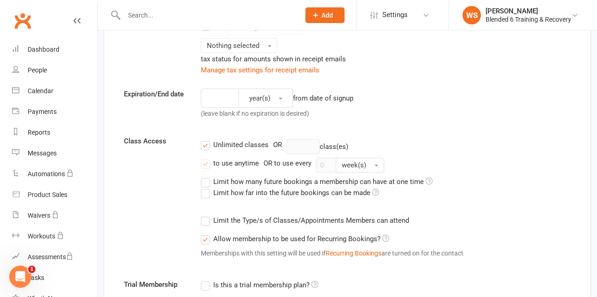
scroll to position [264, 0]
click at [206, 145] on label "Unlimited classes" at bounding box center [235, 143] width 68 height 11
click at [206, 138] on input "Unlimited classes" at bounding box center [204, 138] width 6 height 0
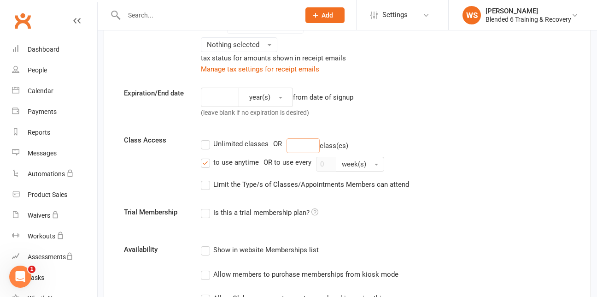
click at [300, 145] on input "number" at bounding box center [303, 145] width 33 height 15
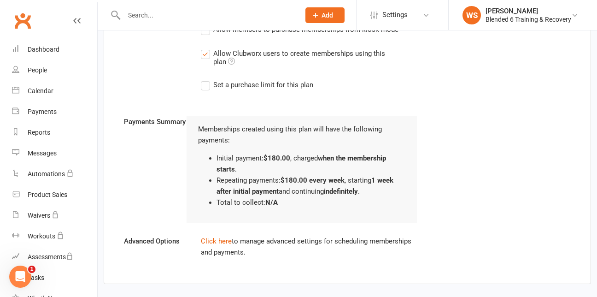
scroll to position [591, 0]
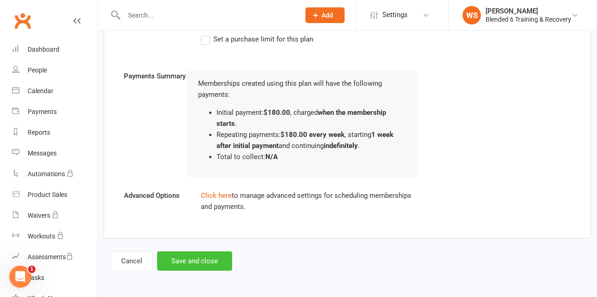
type input "3"
click at [198, 259] on button "Save and close" at bounding box center [194, 260] width 75 height 19
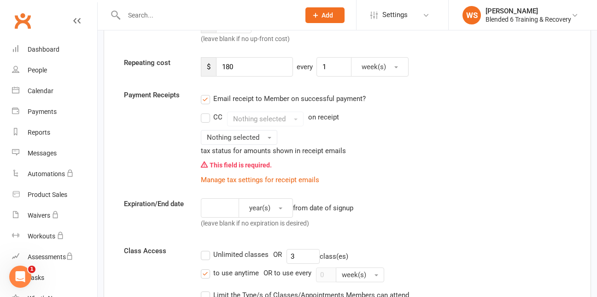
scroll to position [171, 0]
click at [203, 101] on label "Email receipt to Member on successful payment?" at bounding box center [283, 99] width 165 height 11
click at [203, 94] on input "Email receipt to Member on successful payment?" at bounding box center [204, 94] width 6 height 0
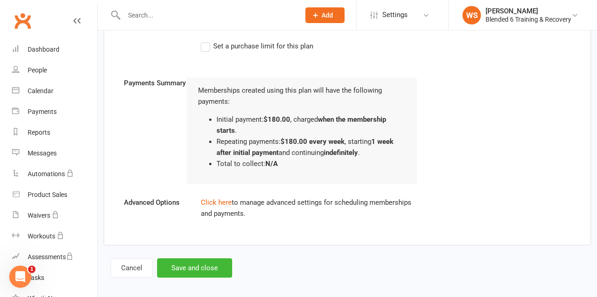
scroll to position [536, 0]
click at [185, 268] on button "Save and close" at bounding box center [194, 267] width 75 height 19
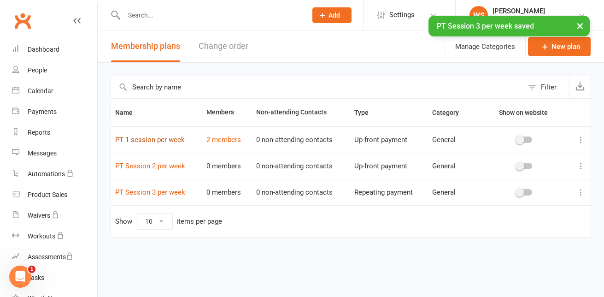
click at [167, 142] on link "PT 1 session per week" at bounding box center [150, 140] width 70 height 8
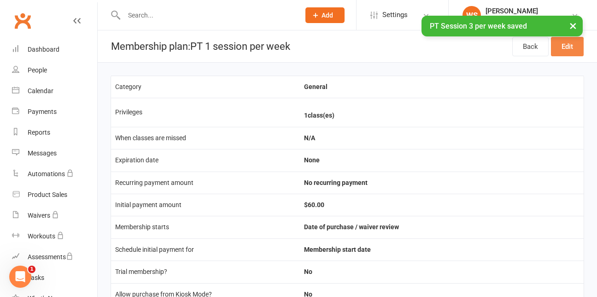
click at [573, 41] on link "Edit" at bounding box center [567, 46] width 33 height 19
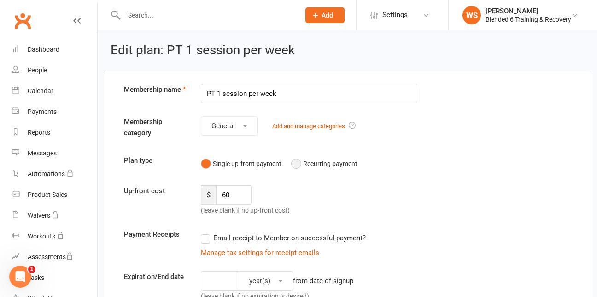
click at [299, 165] on button "Recurring payment" at bounding box center [324, 164] width 66 height 18
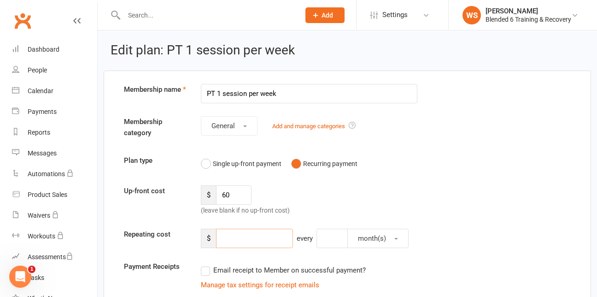
click at [242, 243] on input "number" at bounding box center [254, 238] width 77 height 19
type input "60"
click at [371, 239] on span "month(s)" at bounding box center [372, 238] width 28 height 8
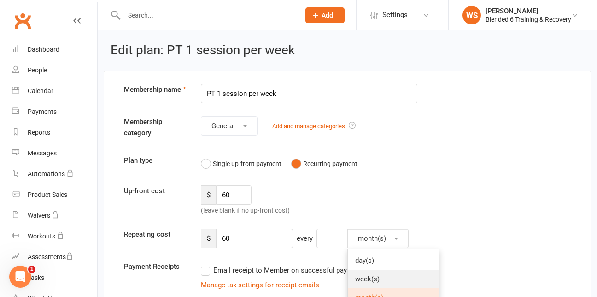
click at [368, 284] on link "week(s)" at bounding box center [393, 279] width 91 height 18
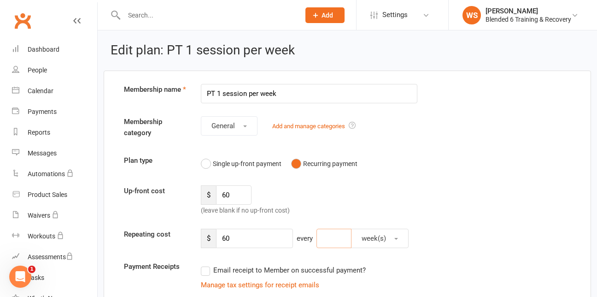
click at [338, 239] on input "number" at bounding box center [334, 238] width 35 height 19
type input "1"
click at [526, 234] on div "$ 60 every 1 week(s)" at bounding box center [367, 238] width 346 height 19
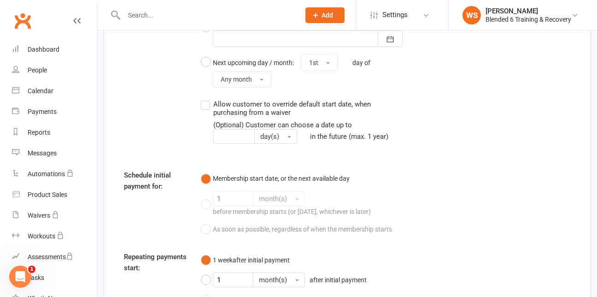
scroll to position [882, 0]
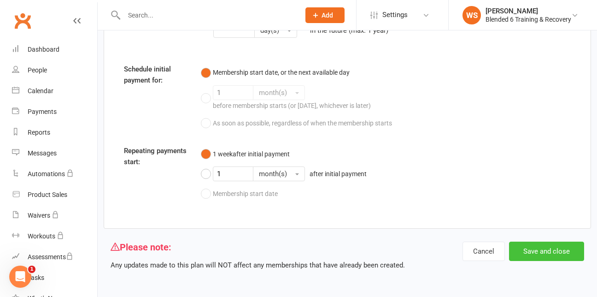
click at [561, 255] on button "Save and close" at bounding box center [546, 251] width 75 height 19
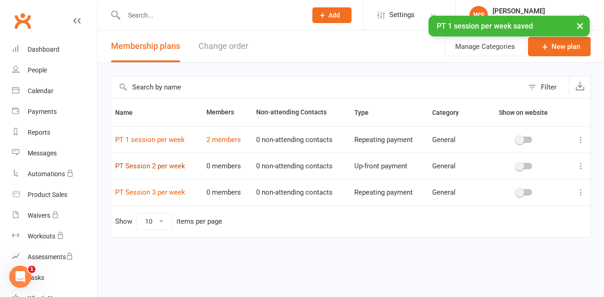
click at [171, 166] on link "PT Session 2 per week" at bounding box center [150, 166] width 70 height 8
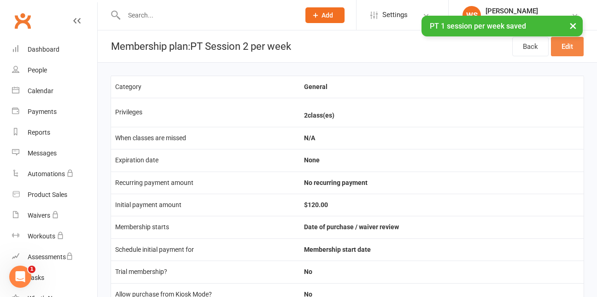
click at [566, 51] on link "Edit" at bounding box center [567, 46] width 33 height 19
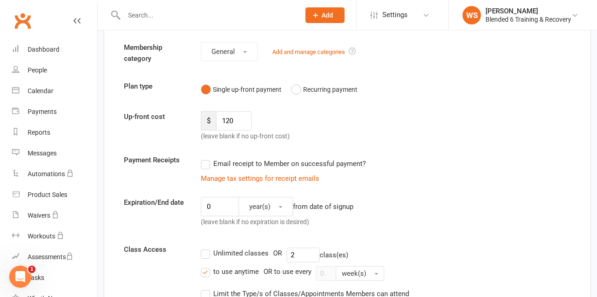
scroll to position [75, 0]
click at [294, 92] on button "Recurring payment" at bounding box center [324, 89] width 66 height 18
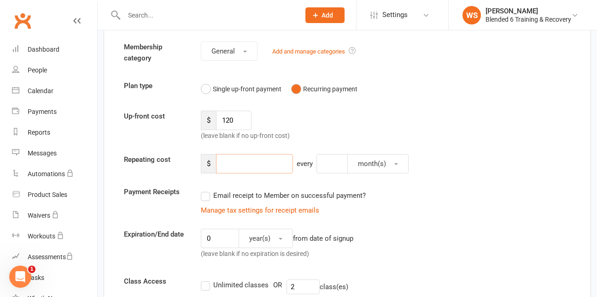
click at [232, 168] on input "number" at bounding box center [254, 163] width 77 height 19
type input "120"
click at [336, 162] on input "number" at bounding box center [332, 163] width 31 height 19
click at [378, 162] on span "month(s)" at bounding box center [372, 164] width 28 height 8
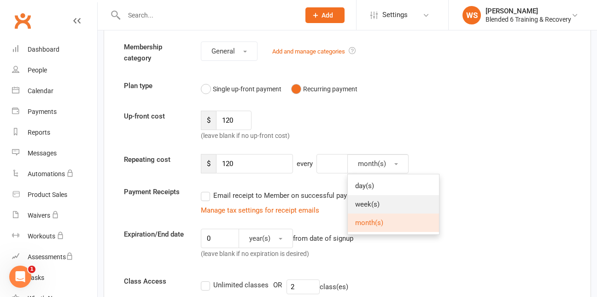
click at [375, 204] on span "week(s)" at bounding box center [367, 204] width 24 height 8
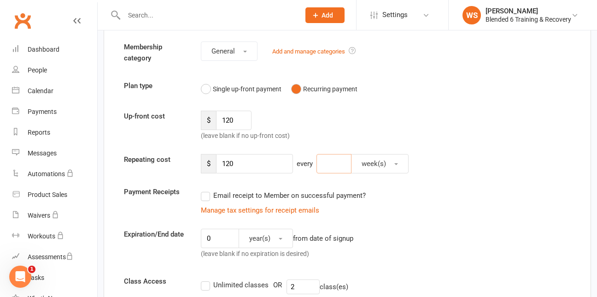
click at [336, 165] on input "number" at bounding box center [334, 163] width 35 height 19
type input "1"
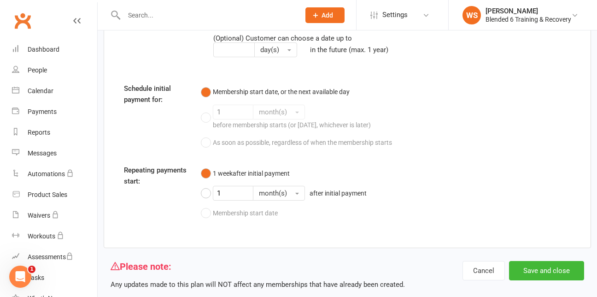
scroll to position [882, 0]
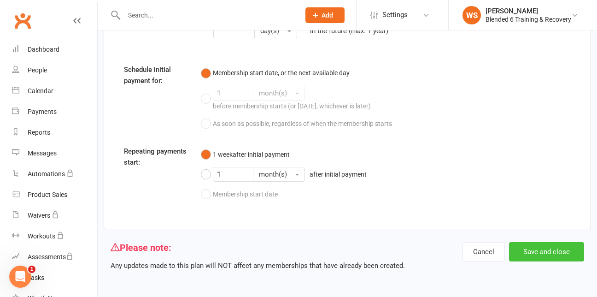
click at [532, 249] on button "Save and close" at bounding box center [546, 251] width 75 height 19
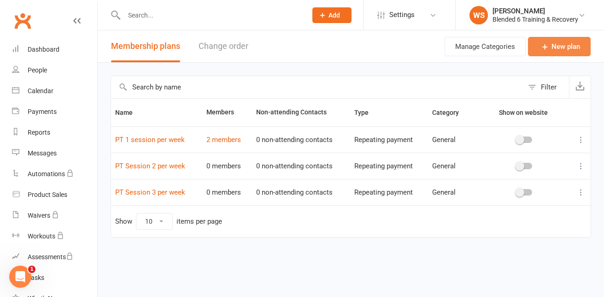
click at [551, 45] on link "New plan" at bounding box center [559, 46] width 63 height 19
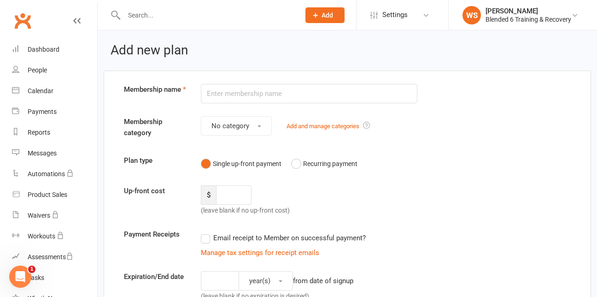
click at [260, 96] on input "text" at bounding box center [309, 93] width 217 height 19
type input "Kids Class"
click at [296, 162] on button "Recurring payment" at bounding box center [324, 164] width 66 height 18
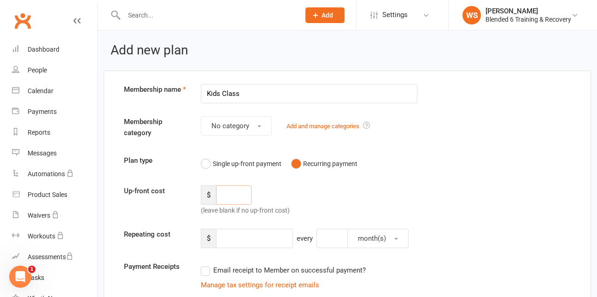
click at [226, 193] on input "number" at bounding box center [233, 194] width 35 height 19
type input "30"
click at [231, 241] on input "number" at bounding box center [254, 238] width 77 height 19
type input "30"
click at [260, 98] on input "Kids Class" at bounding box center [309, 93] width 217 height 19
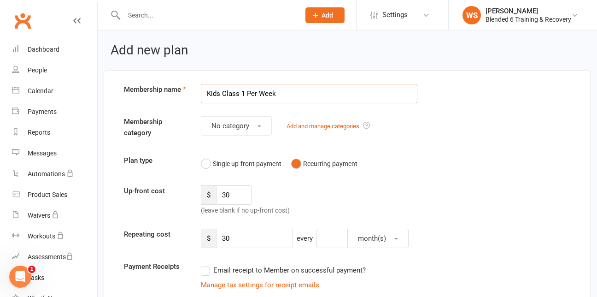
type input "Kids Class 1 Per Week"
click at [338, 238] on input "number" at bounding box center [332, 238] width 31 height 19
type input "1"
click at [360, 237] on span "month(s)" at bounding box center [372, 238] width 28 height 8
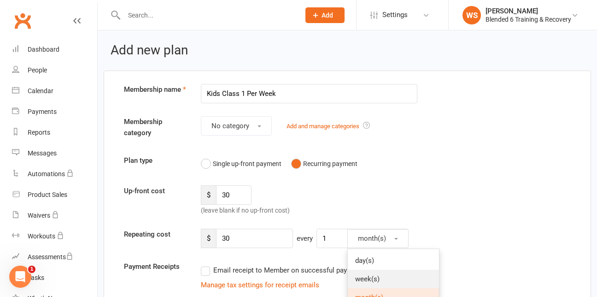
click at [372, 275] on span "week(s)" at bounding box center [367, 279] width 24 height 8
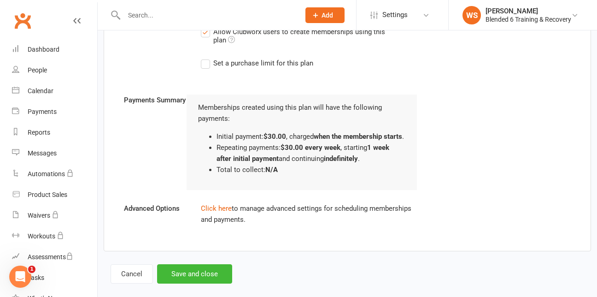
scroll to position [578, 0]
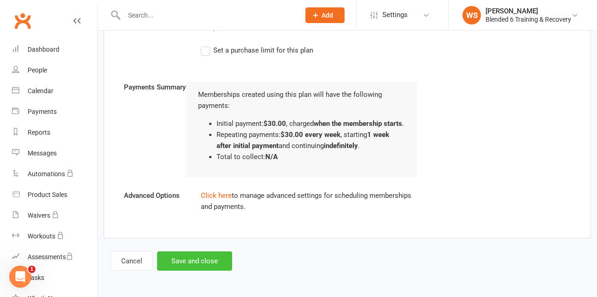
click at [208, 261] on button "Save and close" at bounding box center [194, 260] width 75 height 19
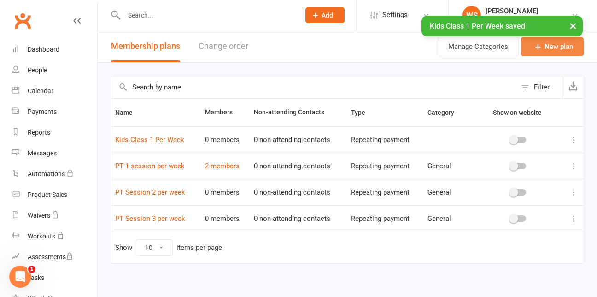
click at [556, 42] on link "New plan" at bounding box center [552, 46] width 63 height 19
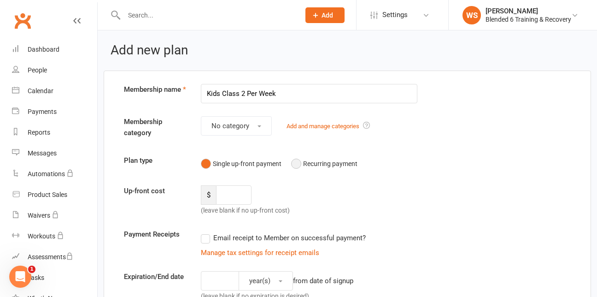
type input "Kids Class 2 Per Week"
click at [296, 167] on button "Recurring payment" at bounding box center [324, 164] width 66 height 18
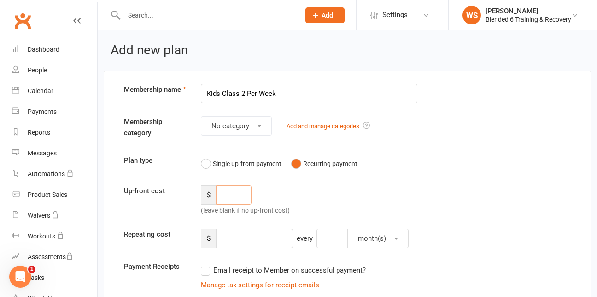
click at [238, 192] on input "number" at bounding box center [233, 194] width 35 height 19
type input "60"
click at [244, 236] on input "number" at bounding box center [254, 238] width 77 height 19
type input "60"
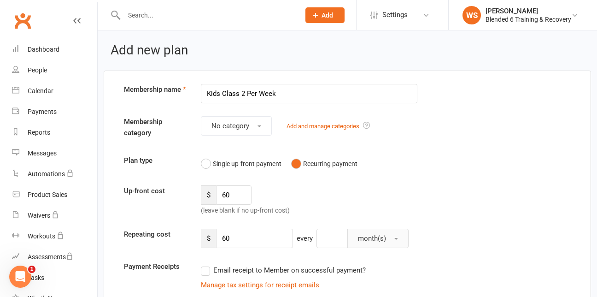
click at [391, 243] on button "month(s)" at bounding box center [378, 238] width 61 height 19
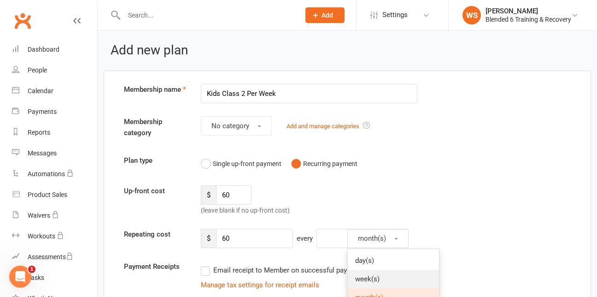
click at [377, 275] on span "week(s)" at bounding box center [367, 279] width 24 height 8
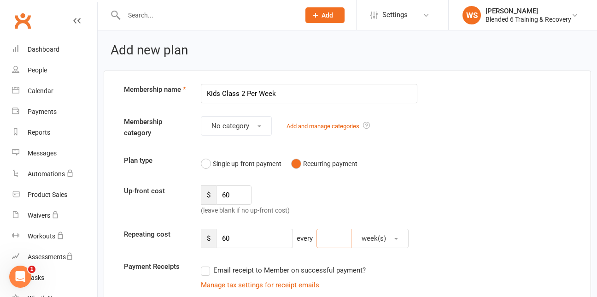
click at [328, 242] on input "number" at bounding box center [334, 238] width 35 height 19
type input "1"
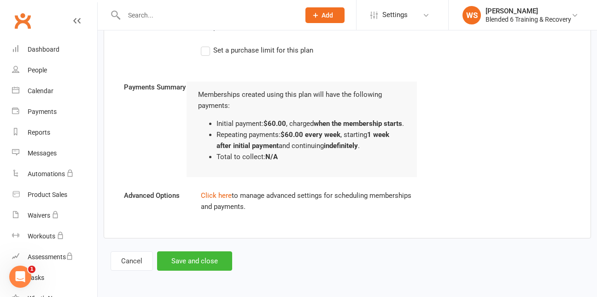
scroll to position [578, 0]
click at [226, 264] on button "Save and close" at bounding box center [194, 260] width 75 height 19
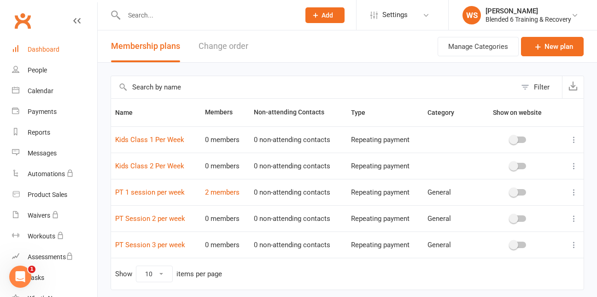
click at [59, 49] on div "Dashboard" at bounding box center [44, 49] width 32 height 7
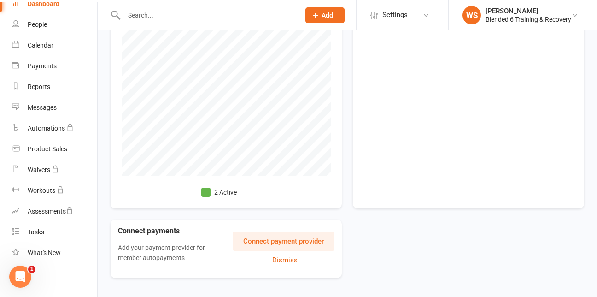
scroll to position [292, 0]
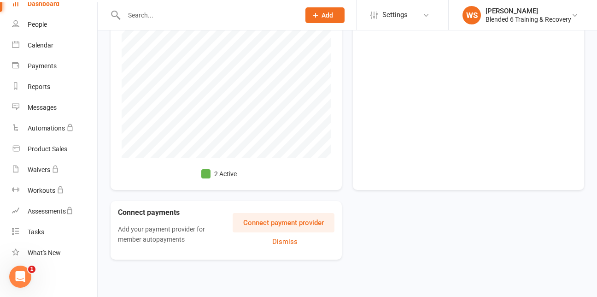
click at [288, 223] on button "Connect payment provider" at bounding box center [284, 222] width 102 height 19
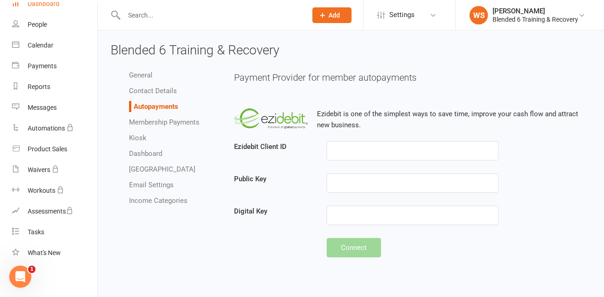
click at [46, 4] on div "Dashboard" at bounding box center [44, 3] width 32 height 7
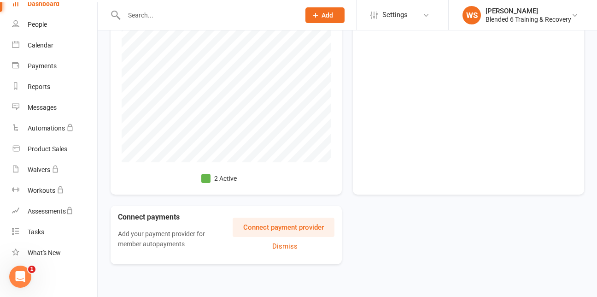
scroll to position [292, 0]
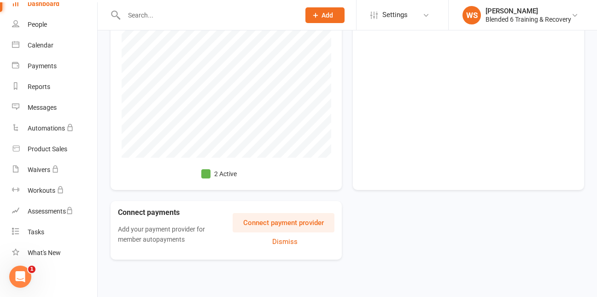
click at [260, 227] on button "Connect payment provider" at bounding box center [284, 222] width 102 height 19
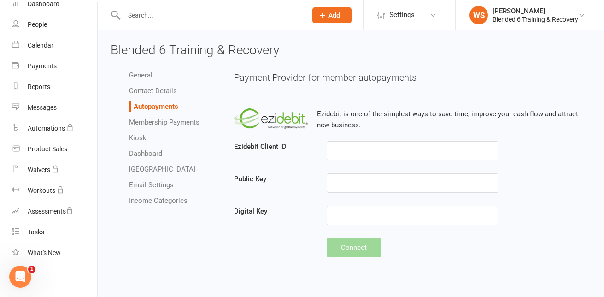
click at [179, 122] on link "Membership Payments" at bounding box center [164, 122] width 71 height 8
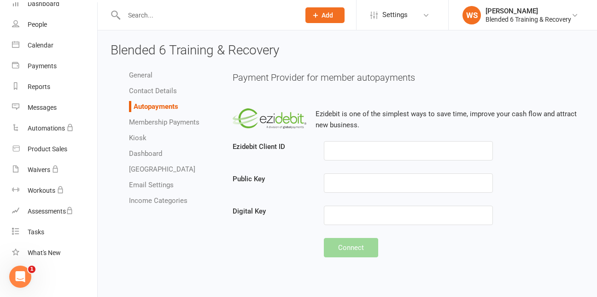
select select "1920"
select select "expire_class_packs_on_booking_creation"
select select "allow_make_up_classes_for_expired_memberships_up_to_90d"
select select "autofail_policy_process_manually"
select select "reactivate_if_cancelled_yesterday_or_earlier"
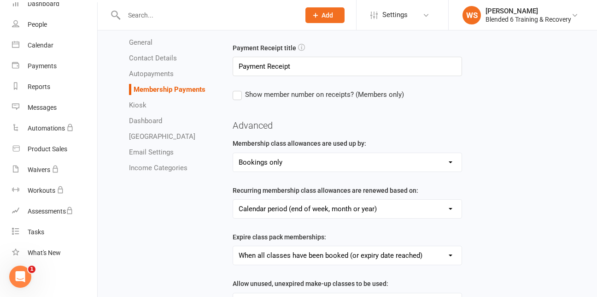
scroll to position [118, 0]
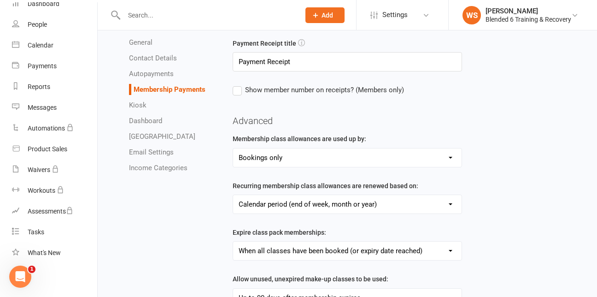
click at [468, 168] on div "Membership class allowances are used up by: Bookings only Bookings and General …" at bounding box center [348, 285] width 244 height 305
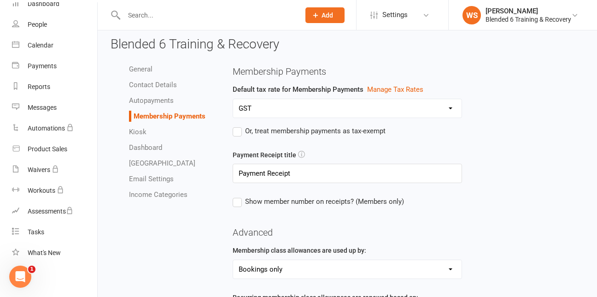
scroll to position [0, 0]
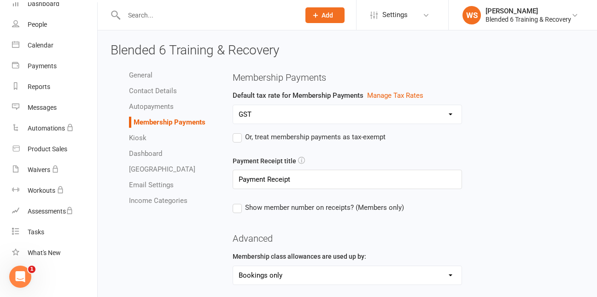
click at [451, 114] on select "GST" at bounding box center [347, 114] width 229 height 18
click at [233, 105] on select "GST" at bounding box center [347, 114] width 229 height 18
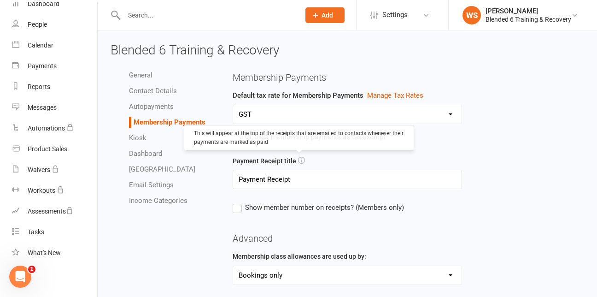
click at [298, 160] on icon at bounding box center [301, 160] width 7 height 7
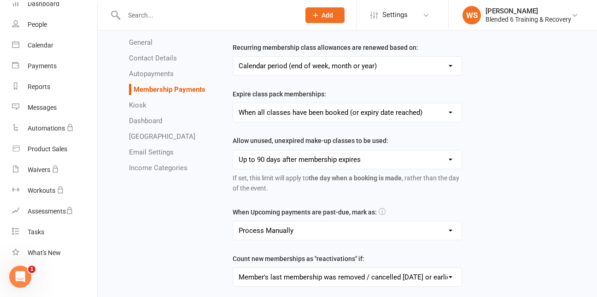
scroll to position [255, 0]
click at [452, 230] on select "Failed Skipped Paid (cash) Paid (POS) Paid (other) Process Manually" at bounding box center [347, 231] width 229 height 18
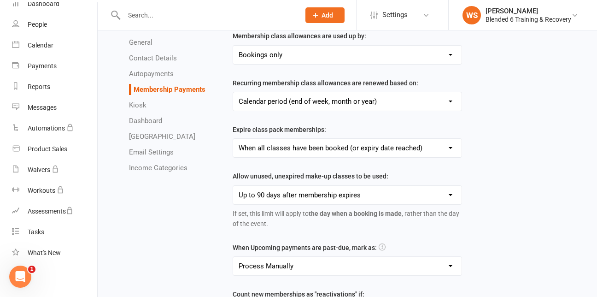
scroll to position [220, 0]
click at [449, 197] on select "Forever Up to 7 days after membership expires Up to 30 days after membership ex…" at bounding box center [347, 195] width 229 height 18
select select "allow_make_up_classes_for_expired_memberships_up_to_7d"
click at [233, 188] on select "Forever Up to 7 days after membership expires Up to 30 days after membership ex…" at bounding box center [347, 195] width 229 height 18
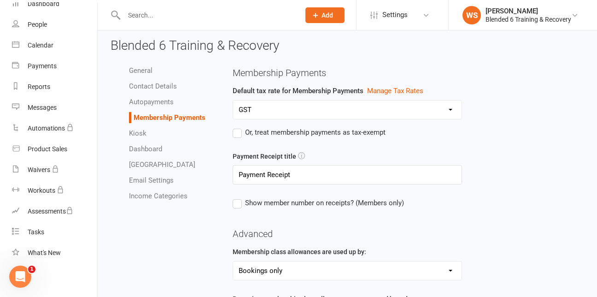
scroll to position [0, 0]
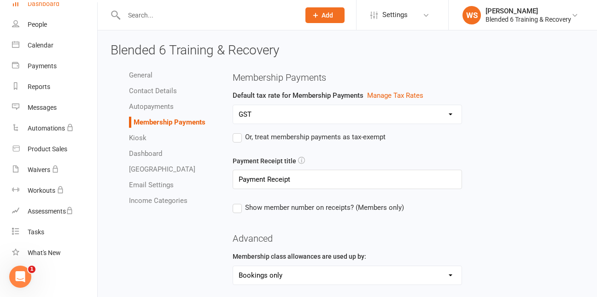
click at [52, 2] on div "Dashboard" at bounding box center [44, 3] width 32 height 7
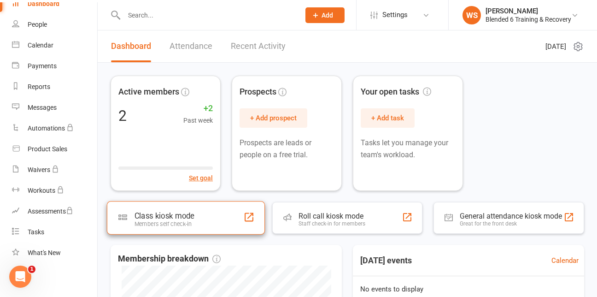
click at [209, 215] on div "Class kiosk mode Members self check-in" at bounding box center [186, 217] width 158 height 33
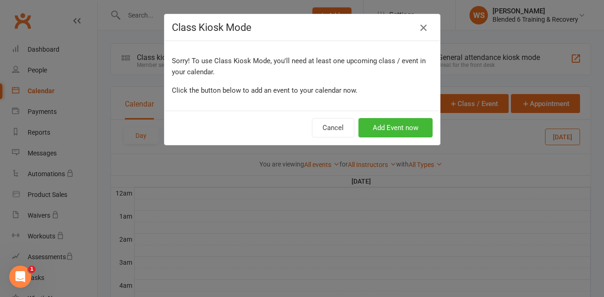
click at [419, 28] on icon "button" at bounding box center [423, 27] width 11 height 11
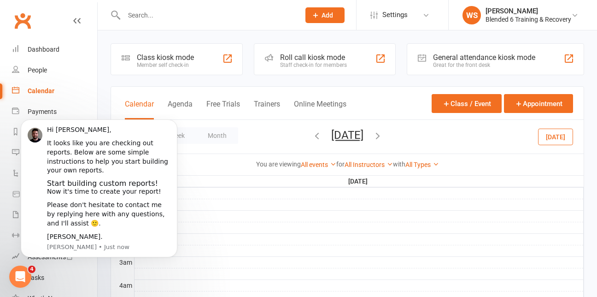
click at [28, 275] on div "Open Intercom Messenger" at bounding box center [20, 276] width 30 height 30
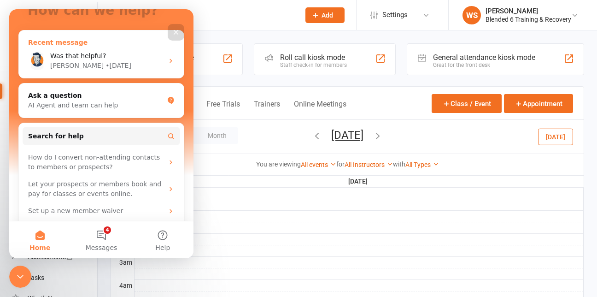
scroll to position [112, 0]
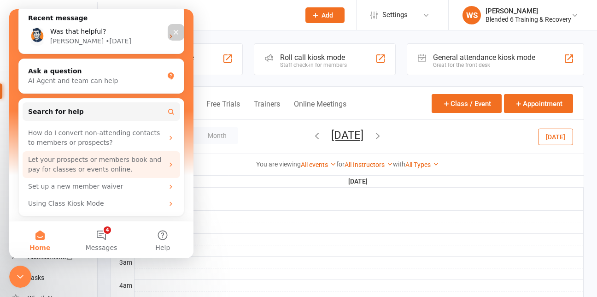
click at [142, 169] on div "Let your prospects or members book and pay for classes or events online." at bounding box center [96, 164] width 136 height 19
click at [167, 162] on icon "Intercom messenger" at bounding box center [170, 164] width 7 height 7
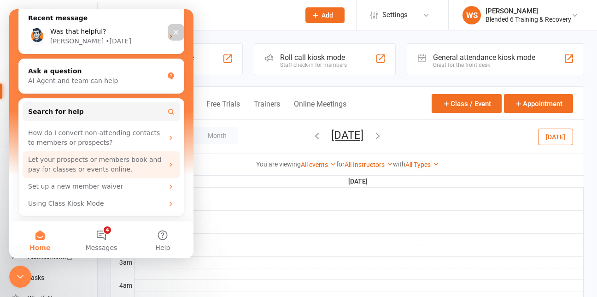
click at [167, 162] on icon "Intercom messenger" at bounding box center [170, 164] width 7 height 7
click at [152, 162] on div "Let your prospects or members book and pay for classes or events online." at bounding box center [96, 164] width 136 height 19
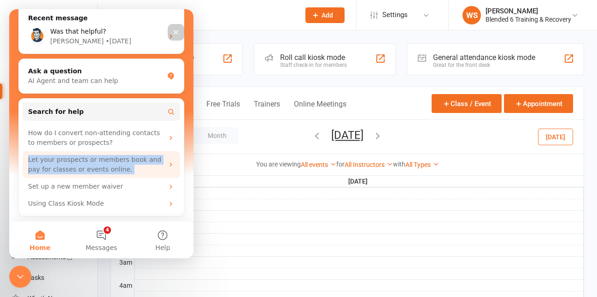
click at [152, 162] on div "Let your prospects or members book and pay for classes or events online." at bounding box center [96, 164] width 136 height 19
drag, startPoint x: 152, startPoint y: 162, endPoint x: 148, endPoint y: 173, distance: 11.7
click at [148, 173] on div "Let your prospects or members book and pay for classes or events online." at bounding box center [96, 164] width 136 height 19
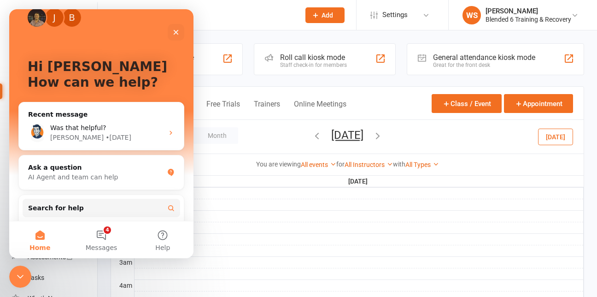
scroll to position [16, 0]
click at [162, 128] on div "Was that helpful? [PERSON_NAME] • [DATE]" at bounding box center [101, 132] width 165 height 34
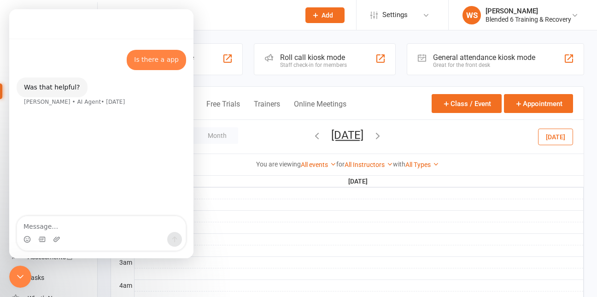
click at [110, 38] on div "Intercom messenger" at bounding box center [101, 24] width 184 height 30
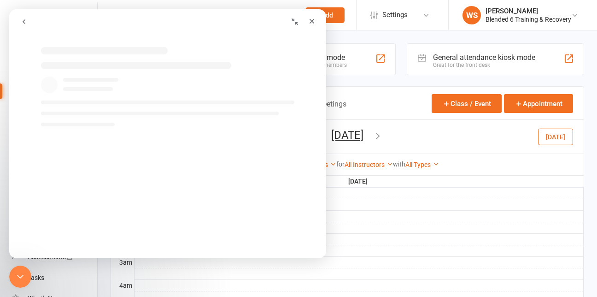
click at [131, 16] on div "Intercom messenger" at bounding box center [90, 22] width 151 height 18
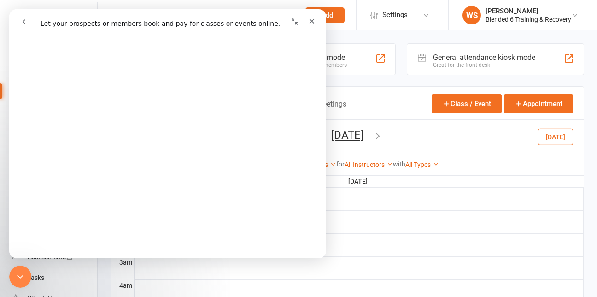
scroll to position [110, 0]
click at [309, 20] on icon "Close" at bounding box center [311, 21] width 7 height 7
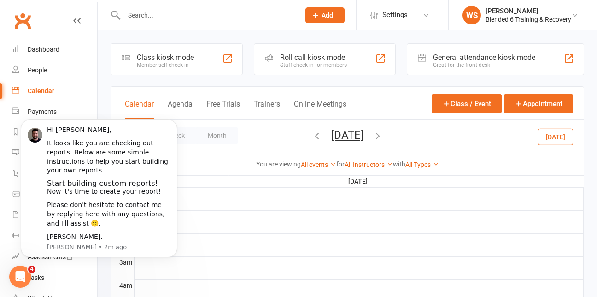
scroll to position [0, 0]
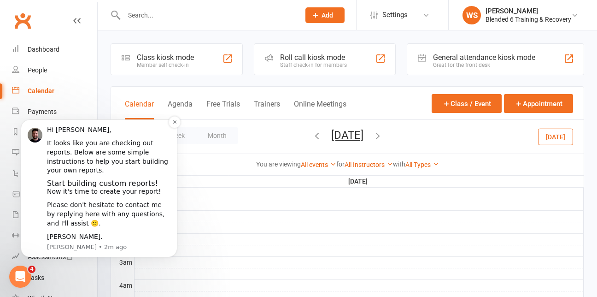
click at [117, 135] on div "Hi [PERSON_NAME]," at bounding box center [109, 129] width 124 height 9
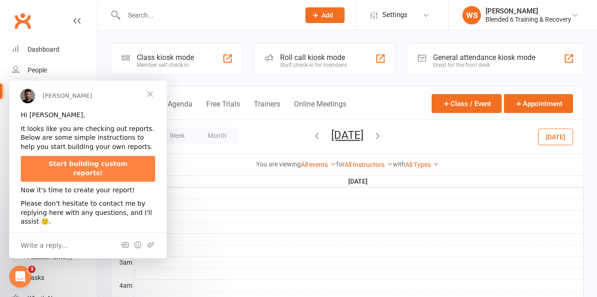
click at [151, 95] on span "Close" at bounding box center [150, 93] width 33 height 33
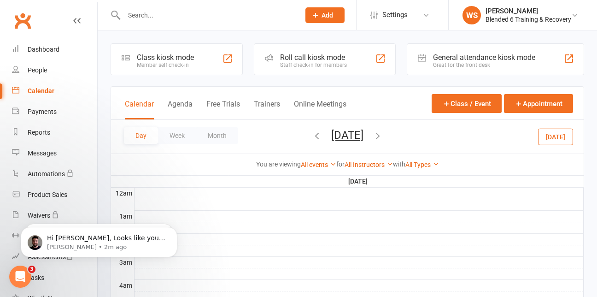
click at [23, 275] on icon "Open Intercom Messenger" at bounding box center [20, 276] width 15 height 15
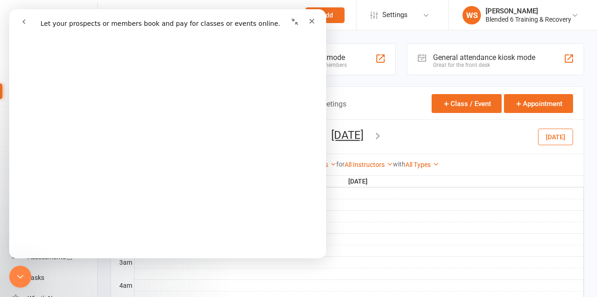
scroll to position [1559, 0]
click at [315, 19] on icon "Close" at bounding box center [311, 21] width 7 height 7
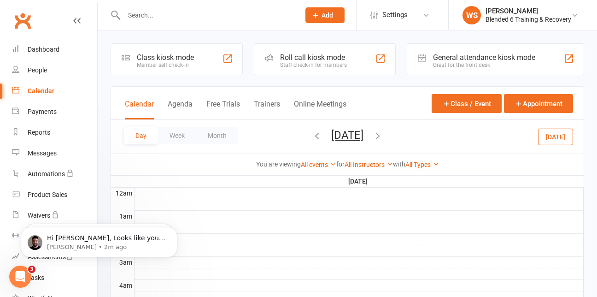
scroll to position [0, 0]
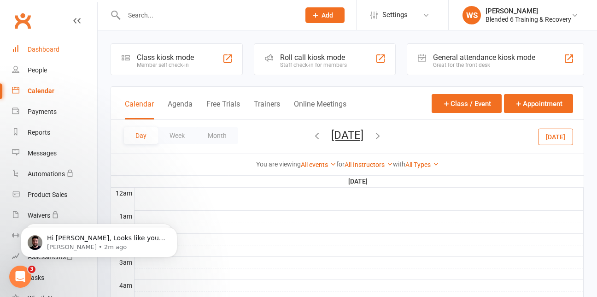
click at [43, 50] on div "Dashboard" at bounding box center [44, 49] width 32 height 7
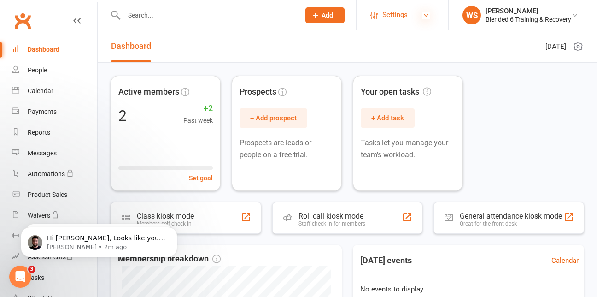
click at [427, 13] on icon at bounding box center [426, 15] width 7 height 7
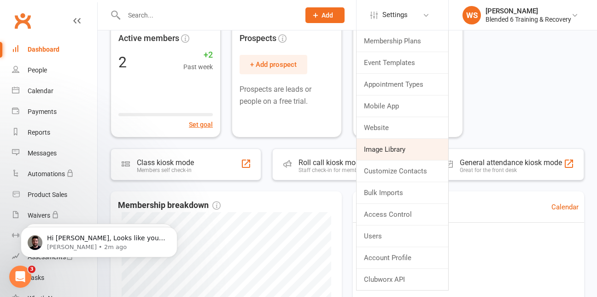
scroll to position [51, 0]
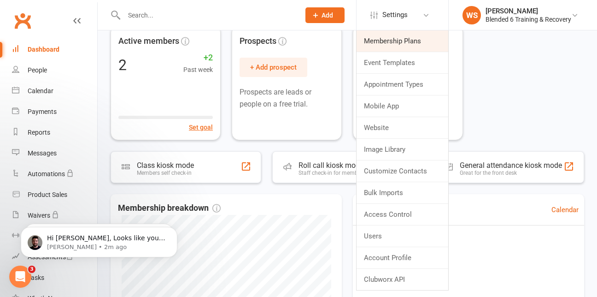
click at [419, 46] on link "Membership Plans" at bounding box center [403, 40] width 92 height 21
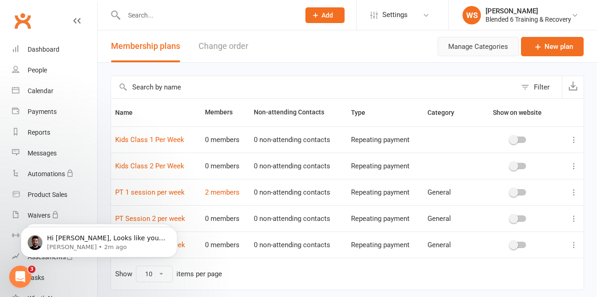
click at [494, 48] on button "Manage Categories" at bounding box center [478, 46] width 81 height 19
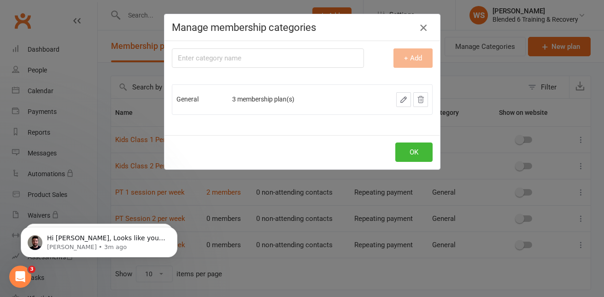
click at [418, 25] on icon "button" at bounding box center [423, 27] width 11 height 11
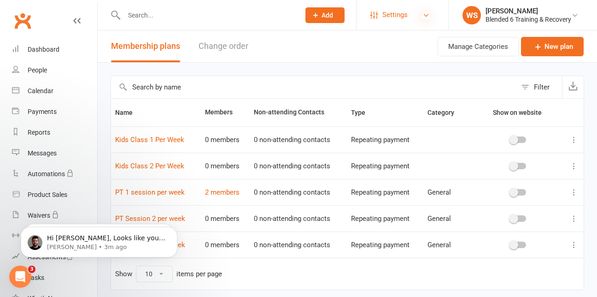
click at [427, 14] on icon at bounding box center [426, 15] width 7 height 7
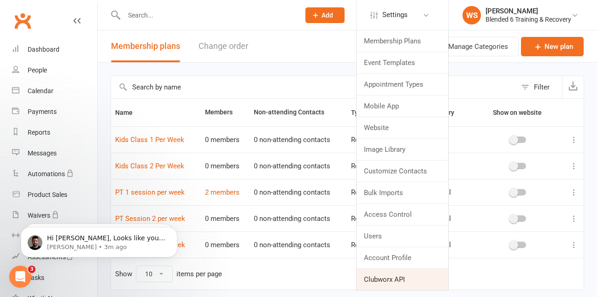
click at [414, 281] on link "Clubworx API" at bounding box center [403, 279] width 92 height 21
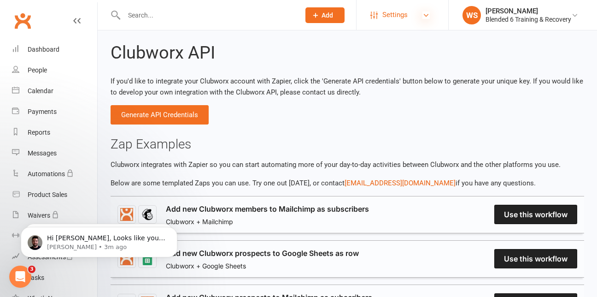
click at [427, 15] on icon at bounding box center [426, 15] width 7 height 7
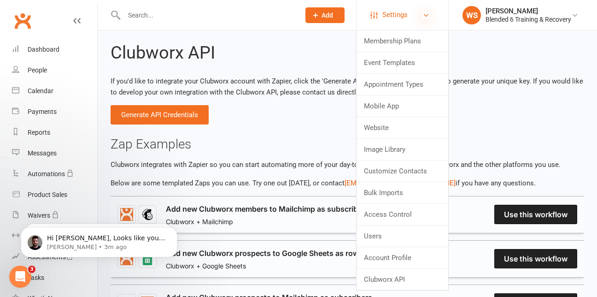
click at [427, 15] on icon at bounding box center [426, 15] width 7 height 7
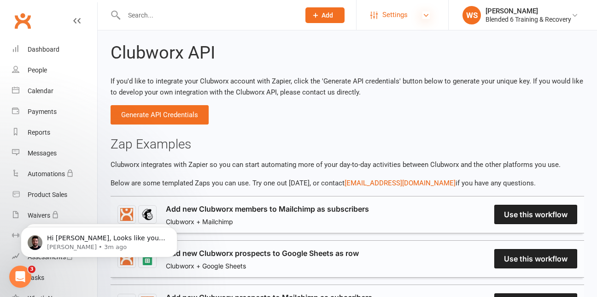
click at [427, 15] on icon at bounding box center [426, 15] width 7 height 7
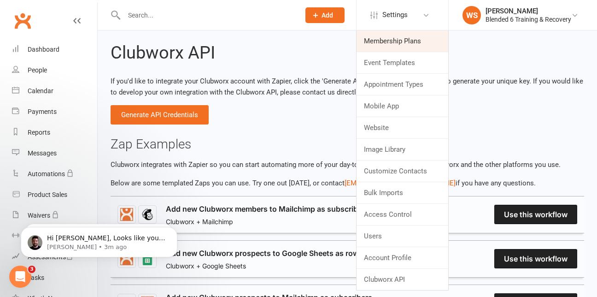
click at [426, 36] on link "Membership Plans" at bounding box center [403, 40] width 92 height 21
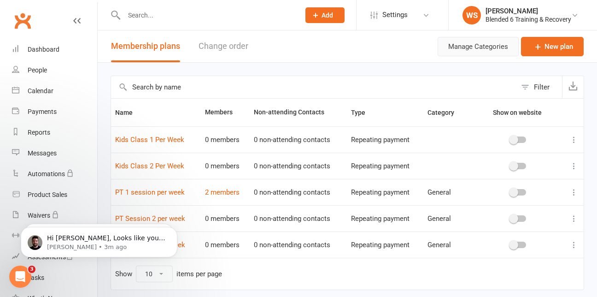
click at [491, 49] on button "Manage Categories" at bounding box center [478, 46] width 81 height 19
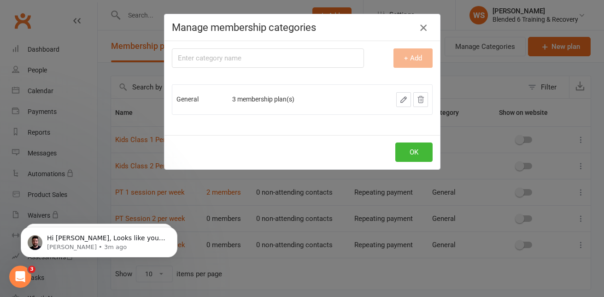
click at [419, 28] on icon "button" at bounding box center [423, 27] width 11 height 11
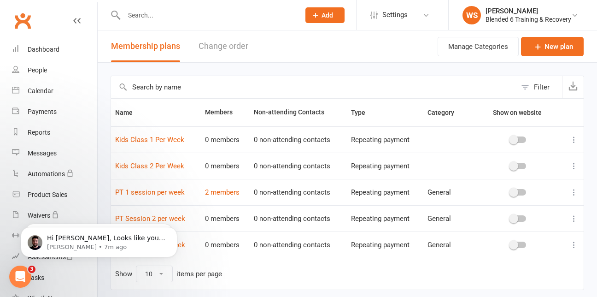
scroll to position [32, 0]
